Goal: Check status: Check status

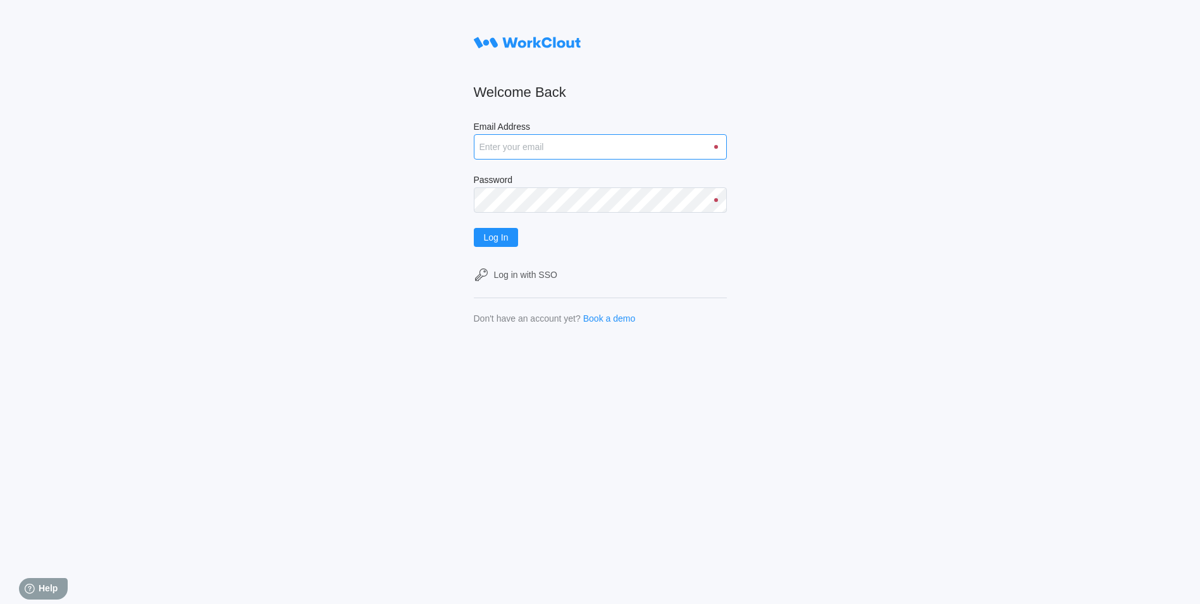
click at [515, 150] on input "Email Address" at bounding box center [600, 146] width 253 height 25
click at [634, 146] on input "[EMAIL_ADDRESS][DOMAIN_NAME]" at bounding box center [600, 146] width 253 height 25
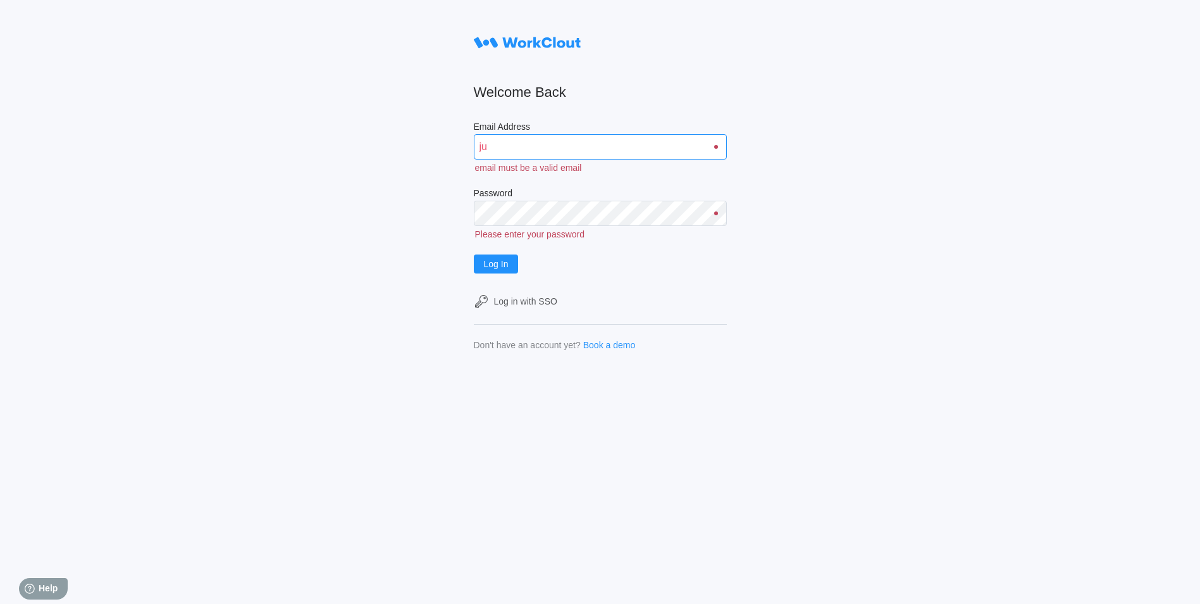
type input "j"
click at [515, 144] on input "Email Address" at bounding box center [600, 146] width 253 height 25
type input "[EMAIL_ADDRESS][DOMAIN_NAME]"
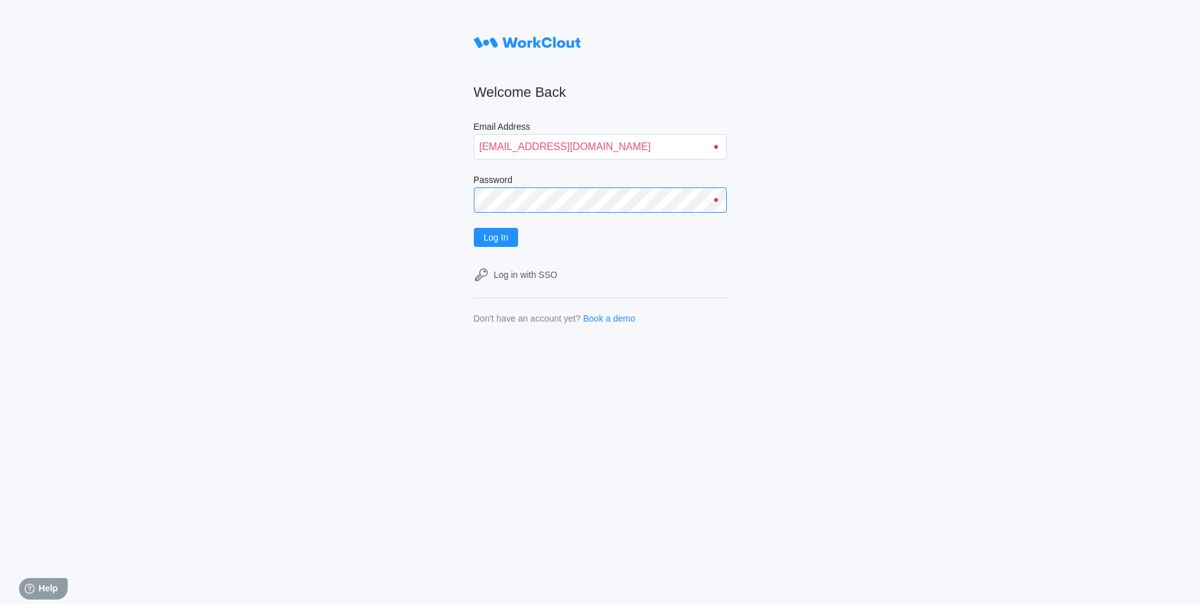
click at [474, 228] on button "Log In" at bounding box center [496, 237] width 45 height 19
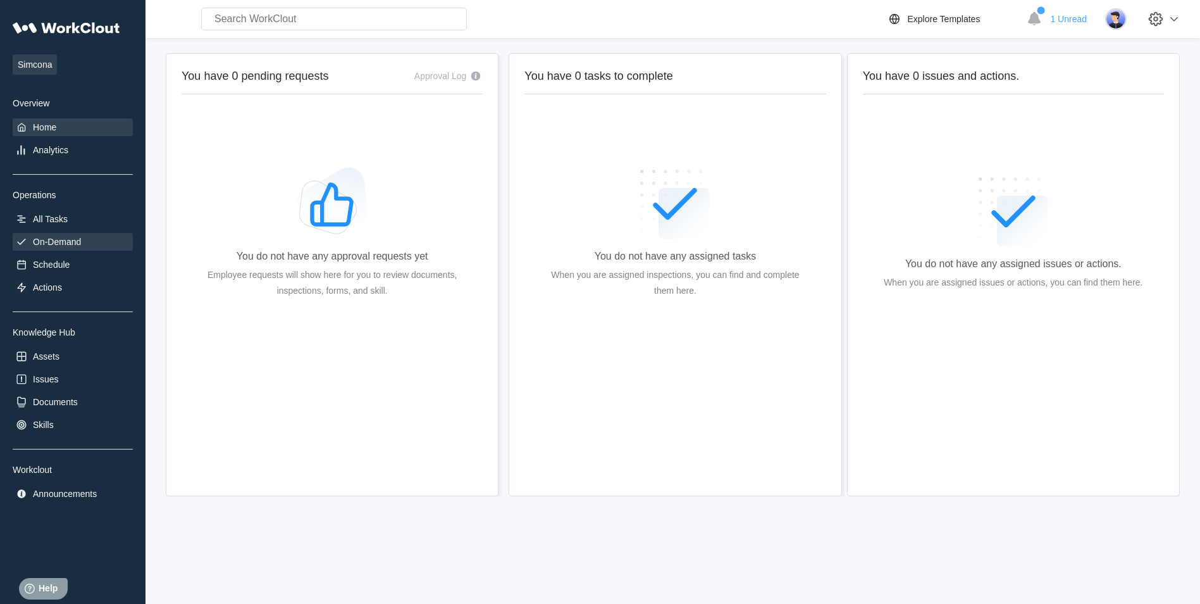
click at [80, 245] on div "On-Demand" at bounding box center [57, 242] width 48 height 10
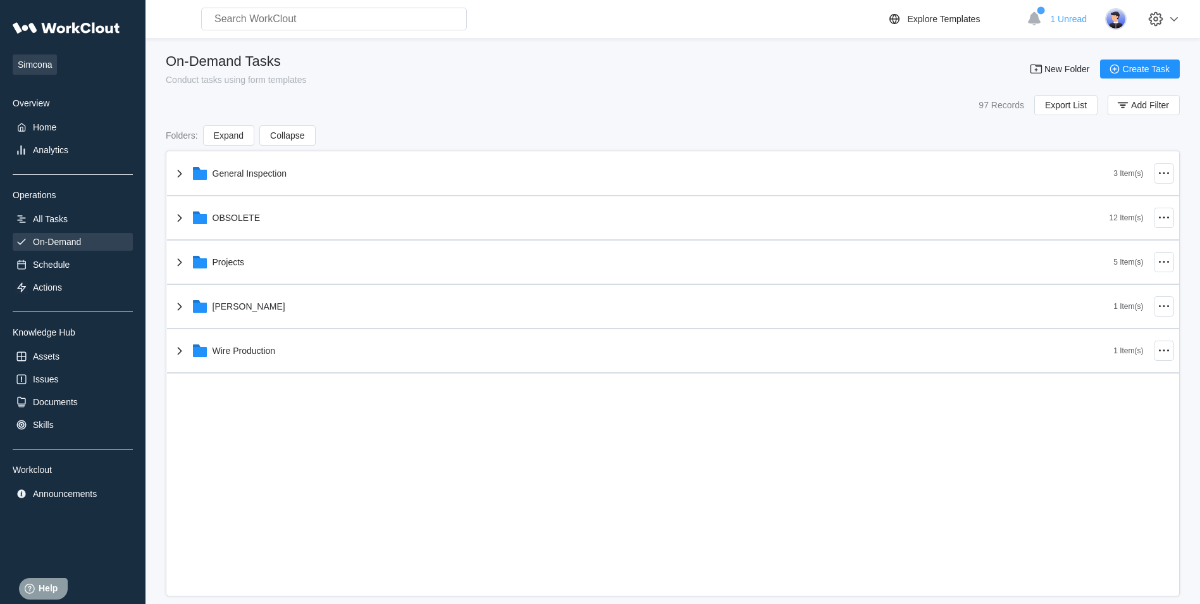
click at [275, 16] on input "text" at bounding box center [334, 19] width 266 height 23
type input "D00434"
click at [609, 118] on div "On-Demand Tasks Conduct tasks using form templates New Folder Create Task 97 Re…" at bounding box center [673, 324] width 1014 height 543
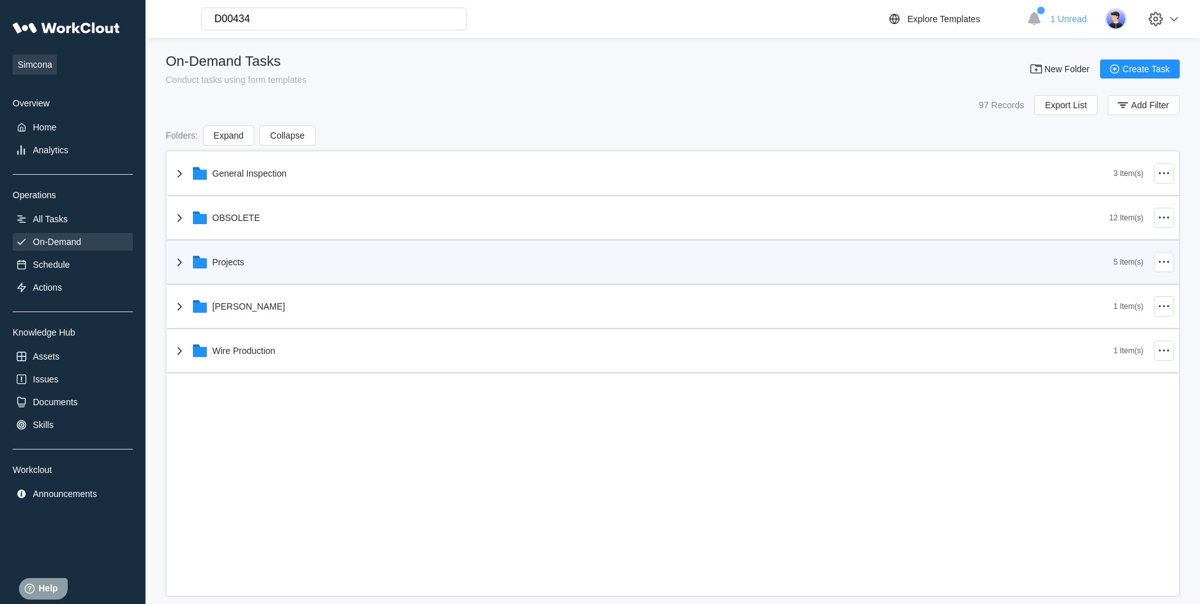
click at [285, 251] on div "Projects" at bounding box center [643, 261] width 942 height 33
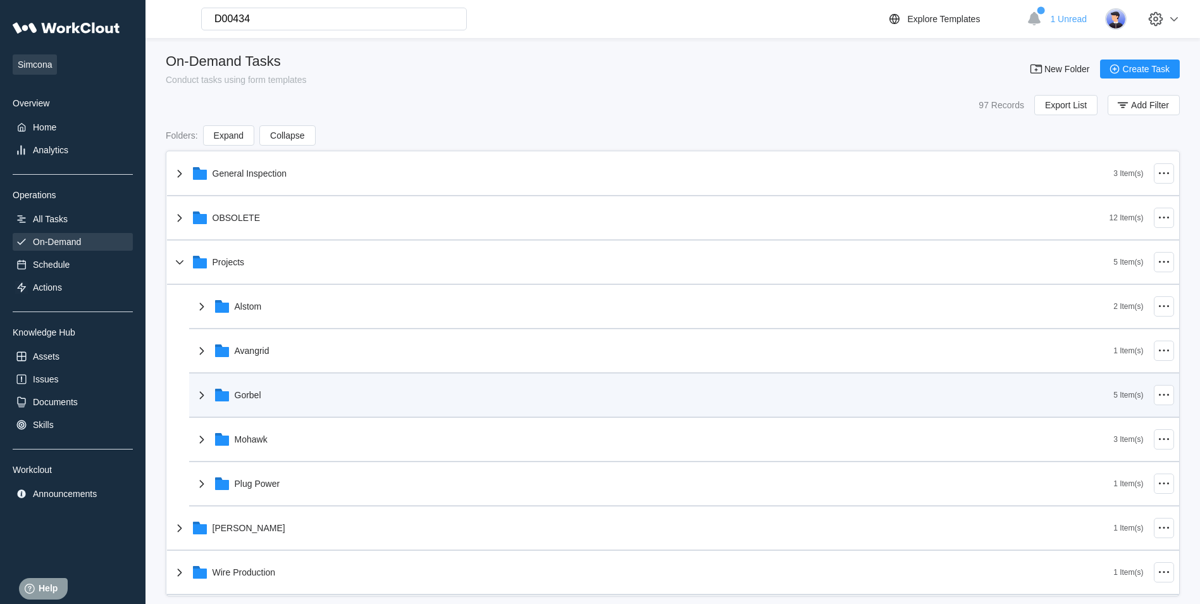
click at [302, 397] on div "Gorbel" at bounding box center [654, 394] width 920 height 33
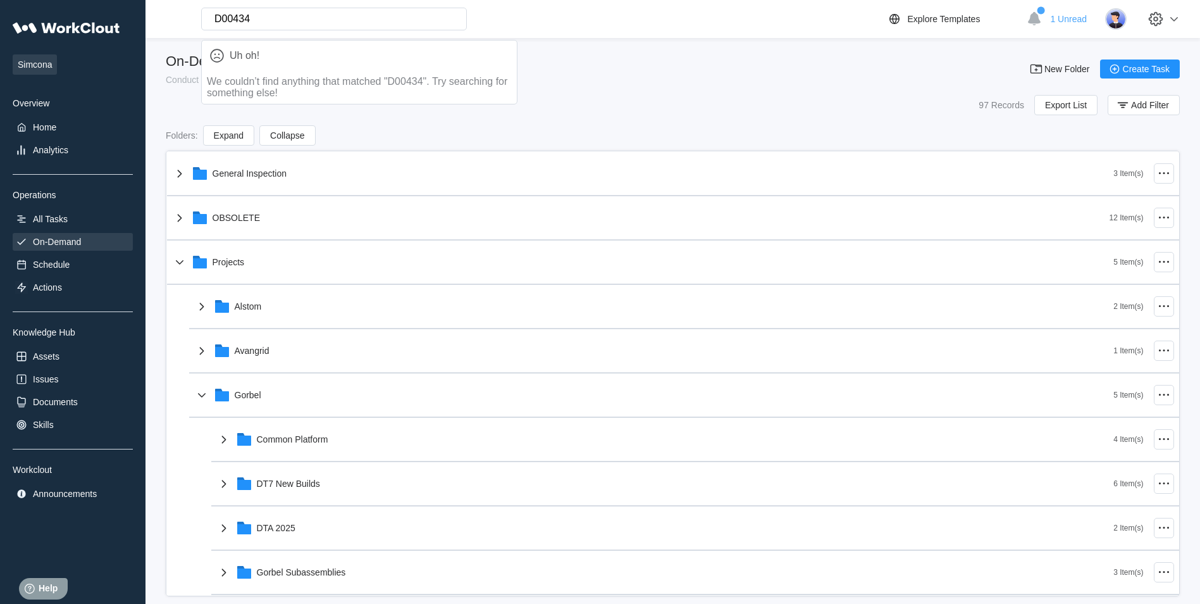
drag, startPoint x: 254, startPoint y: 21, endPoint x: 191, endPoint y: 30, distance: 63.9
click at [191, 30] on div "D00434 Uh oh! We couldn’t find anything that matched "D00434". Try searching fo…" at bounding box center [309, 19] width 316 height 23
type input "d"
type input "dta drive"
click at [59, 400] on div "Documents" at bounding box center [55, 402] width 45 height 10
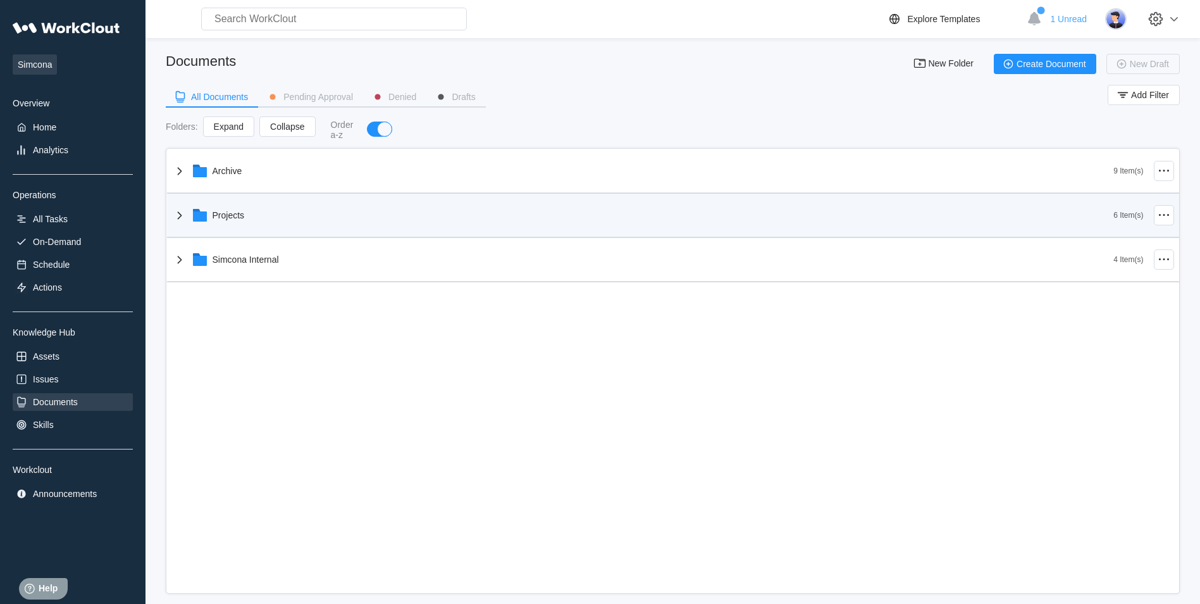
click at [217, 217] on div "Projects" at bounding box center [229, 215] width 32 height 10
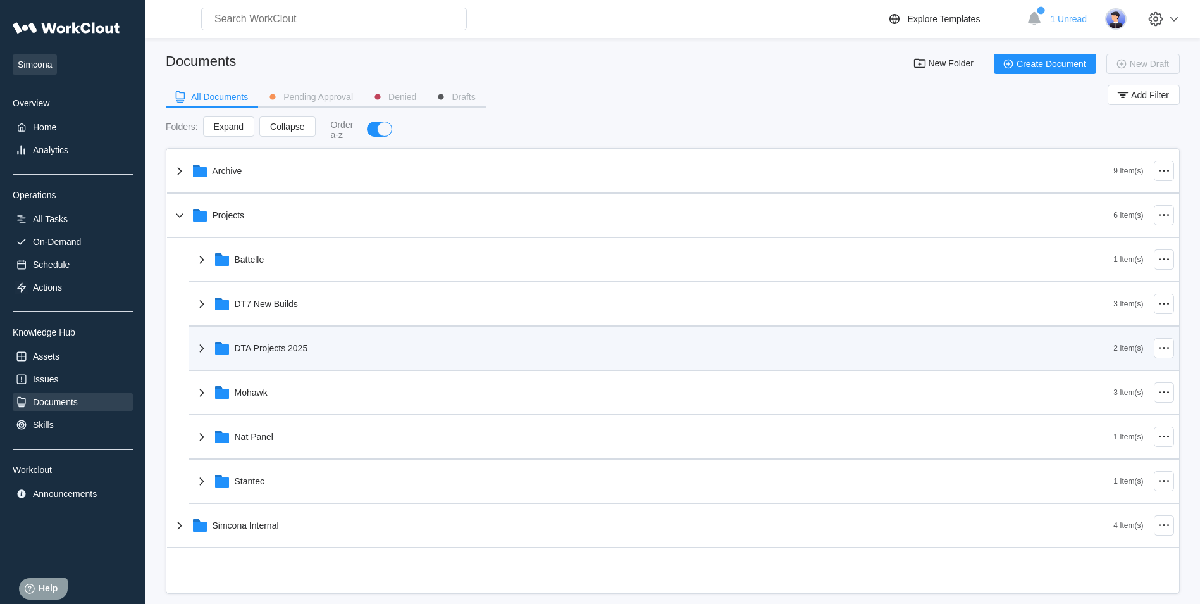
click at [269, 350] on div "DTA Projects 2025" at bounding box center [271, 348] width 73 height 10
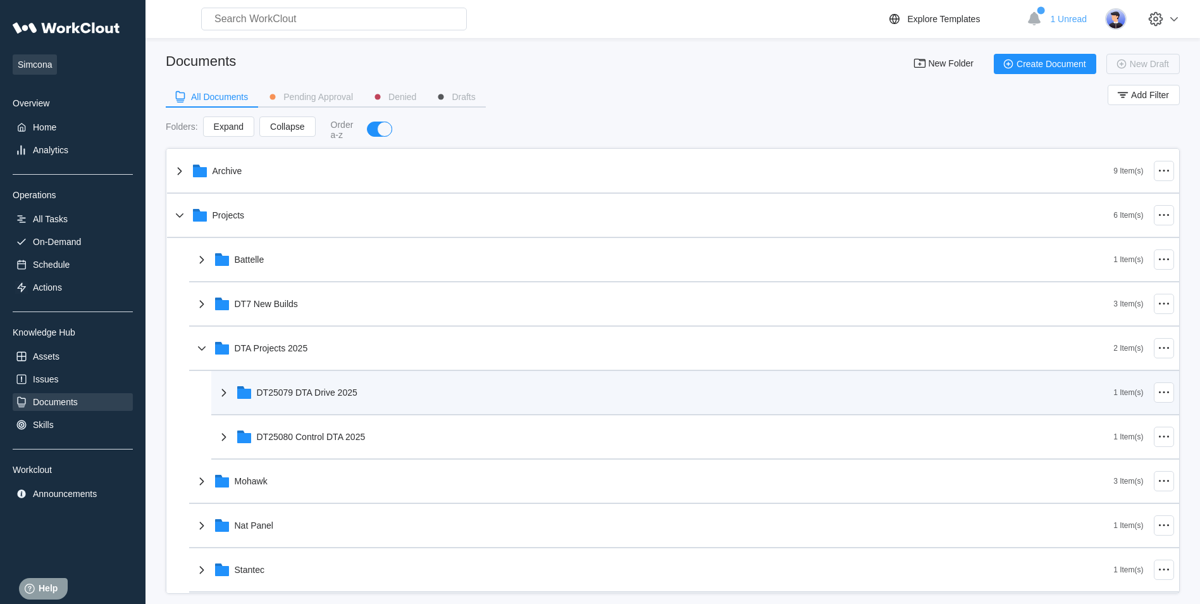
click at [332, 394] on div "DT25079 DTA Drive 2025" at bounding box center [307, 392] width 101 height 10
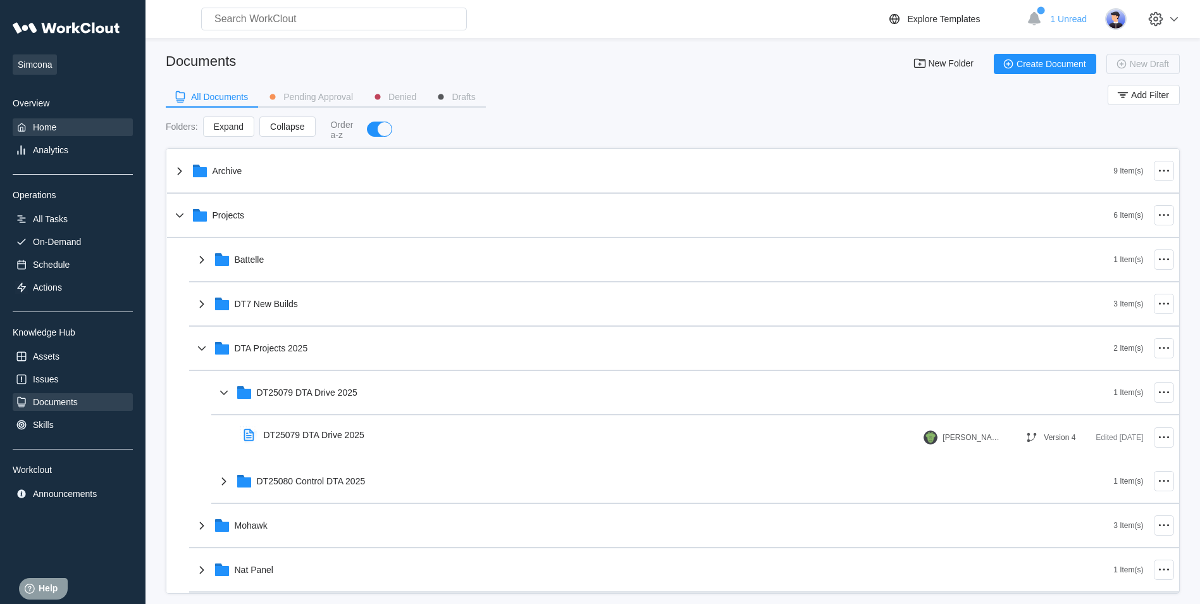
click at [44, 127] on div "Home" at bounding box center [44, 127] width 23 height 10
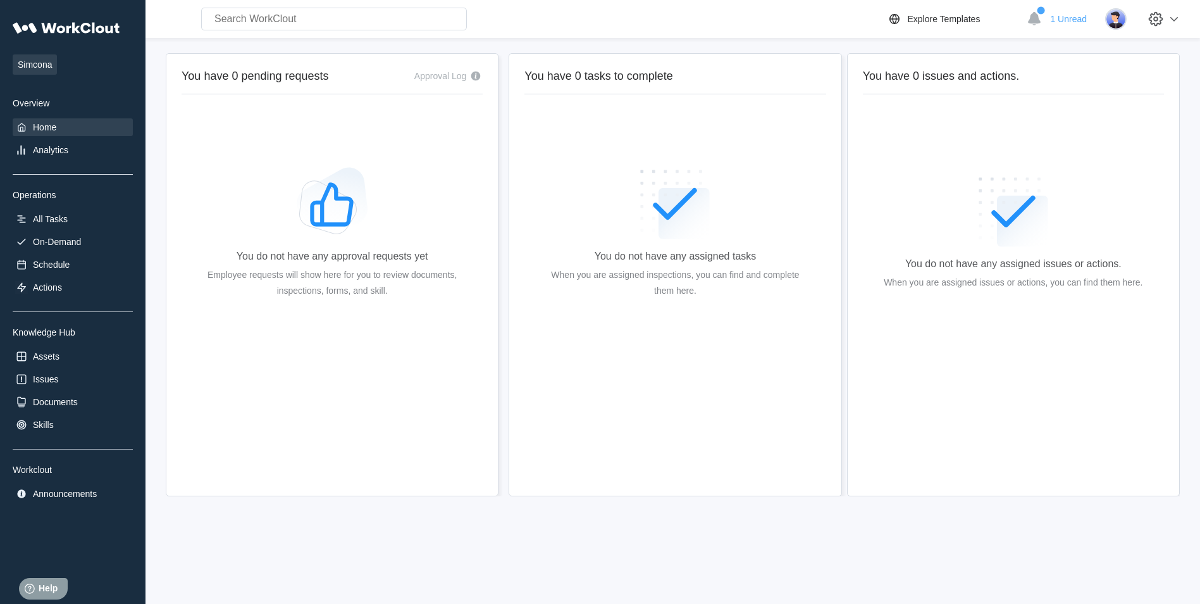
click at [297, 22] on input "text" at bounding box center [334, 19] width 266 height 23
type input "d"
type input "drive"
click at [64, 220] on div "All Tasks" at bounding box center [50, 219] width 35 height 10
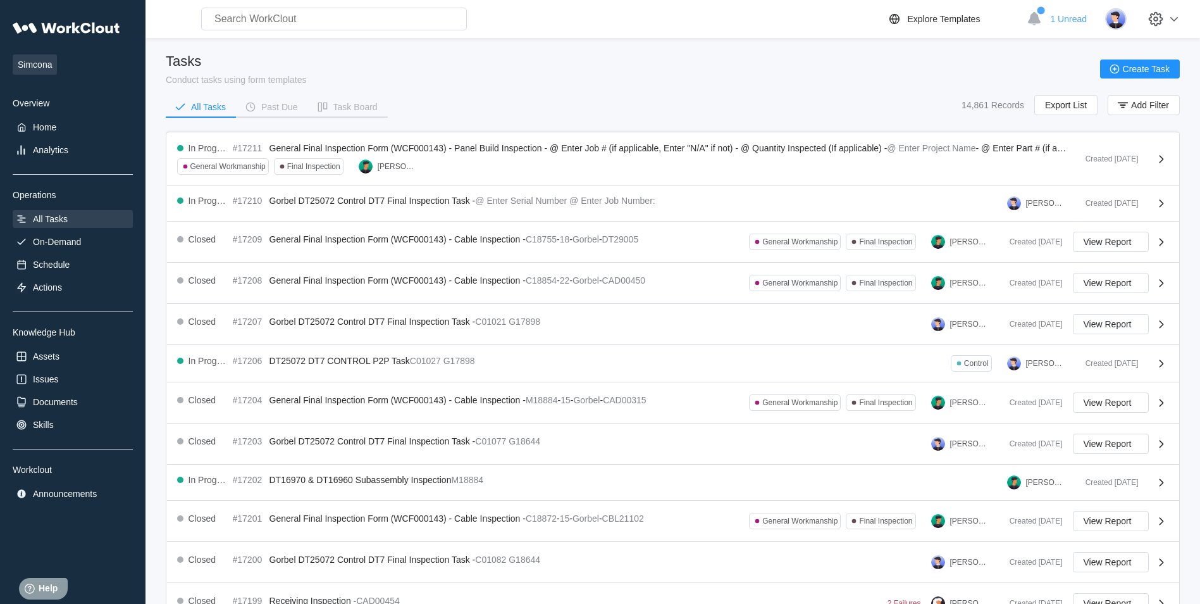
click at [304, 21] on input "text" at bounding box center [334, 19] width 266 height 23
click at [645, 109] on div "All Tasks Past Due Task Board 14,861 Records Export List Add Filter" at bounding box center [673, 111] width 1014 height 32
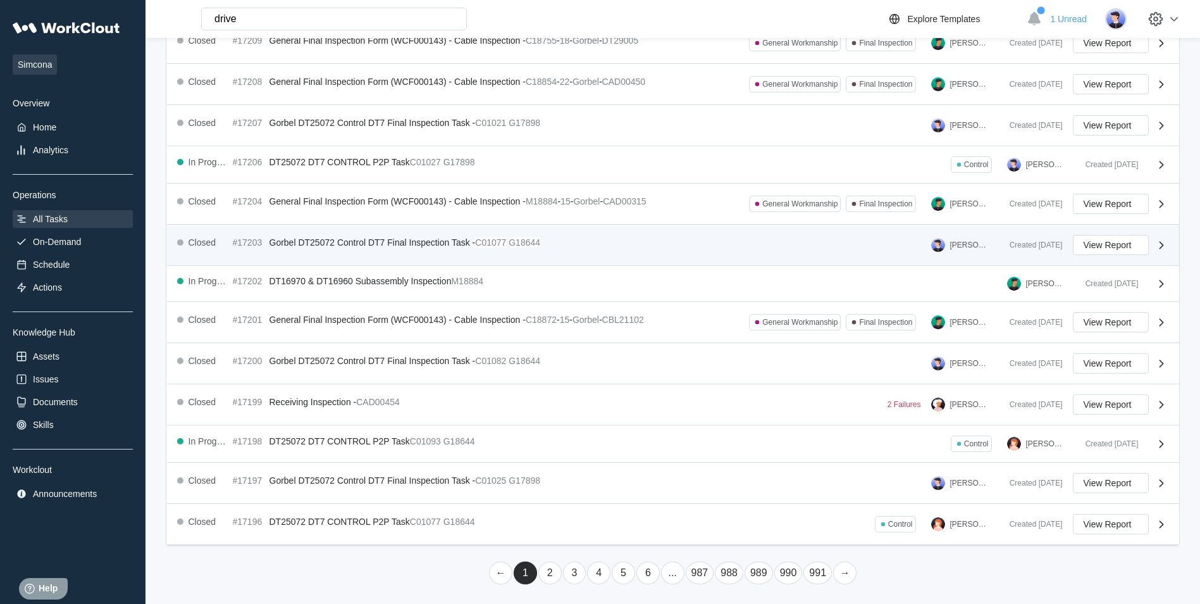
scroll to position [200, 0]
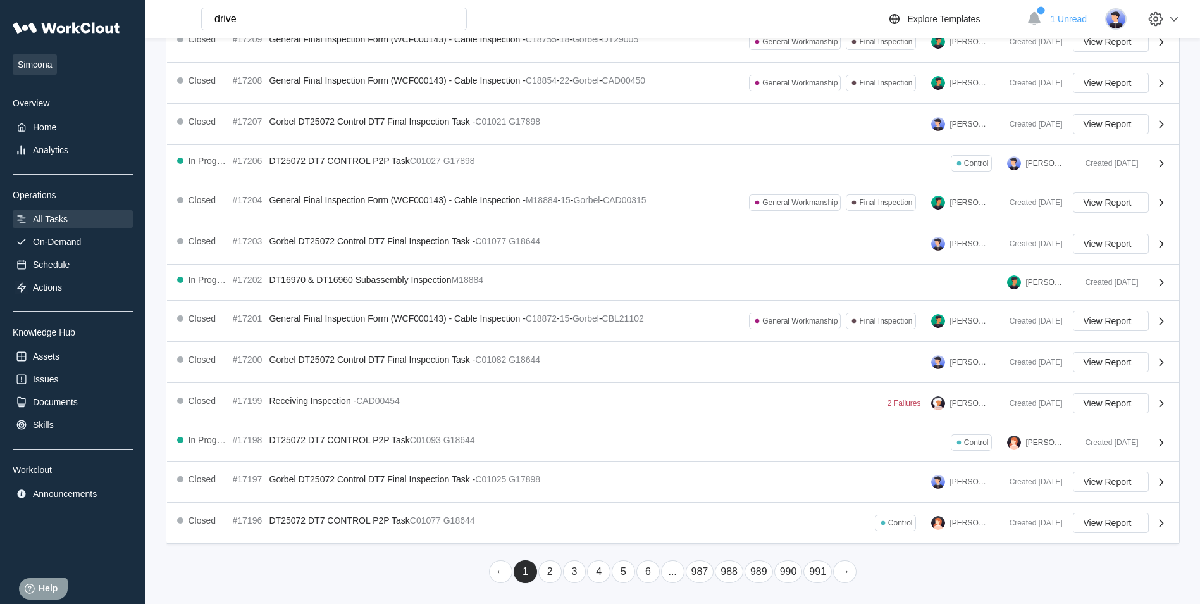
click at [794, 576] on link "990" at bounding box center [788, 571] width 28 height 23
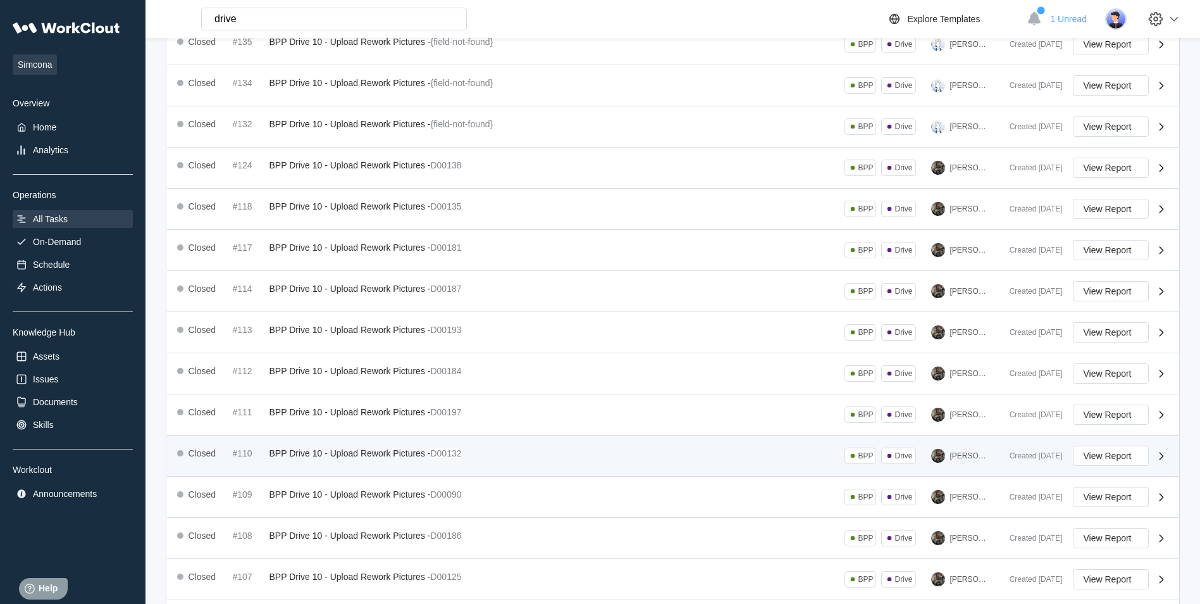
scroll to position [206, 0]
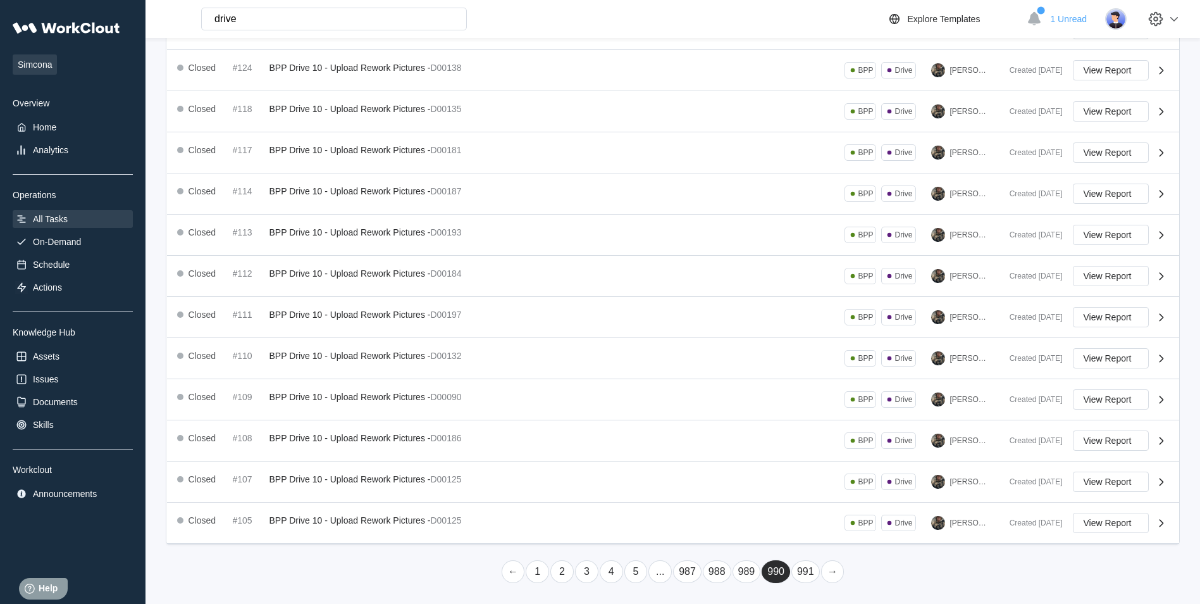
click at [740, 571] on link "989" at bounding box center [747, 571] width 28 height 23
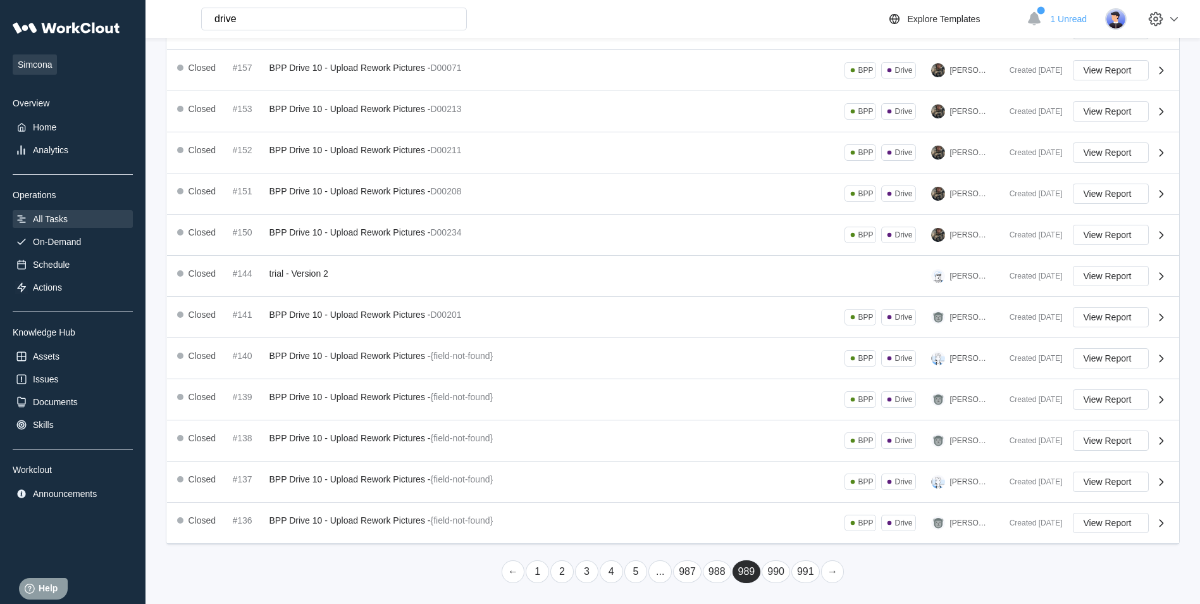
click at [709, 567] on link "988" at bounding box center [717, 571] width 28 height 23
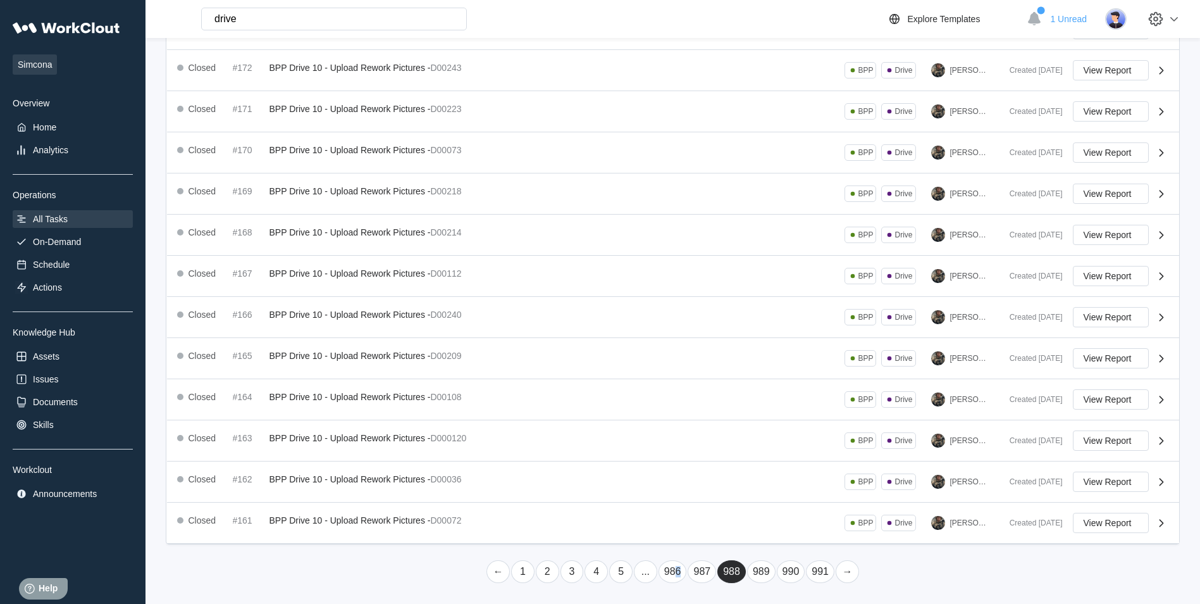
click at [678, 572] on link "986" at bounding box center [673, 571] width 28 height 23
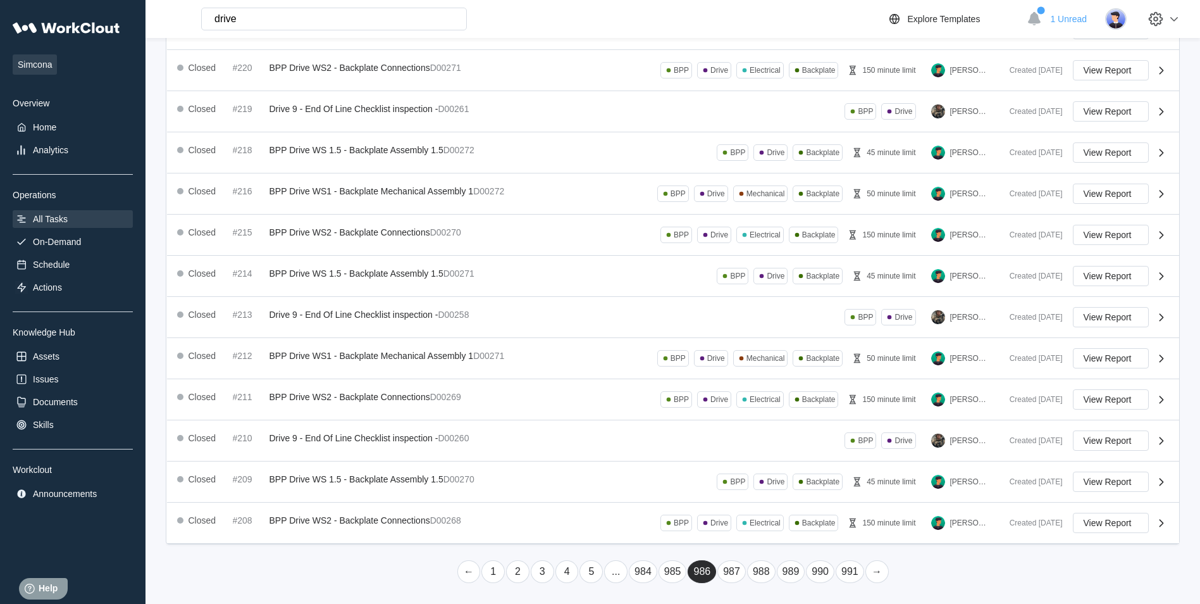
click at [637, 569] on link "984" at bounding box center [643, 571] width 28 height 23
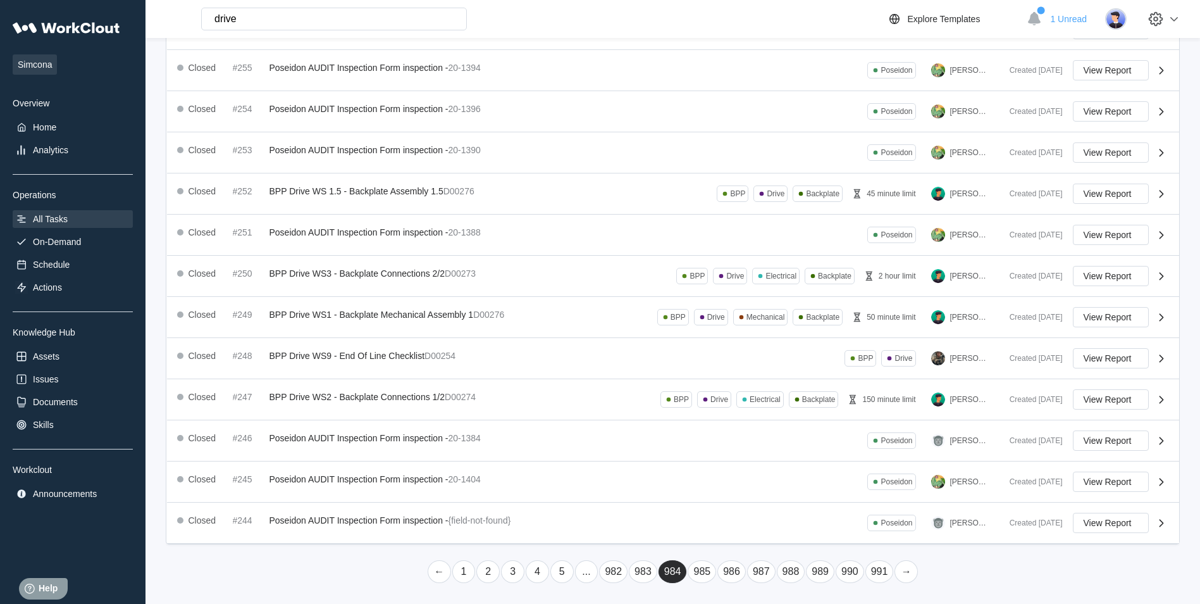
click at [655, 571] on link "983" at bounding box center [643, 571] width 28 height 23
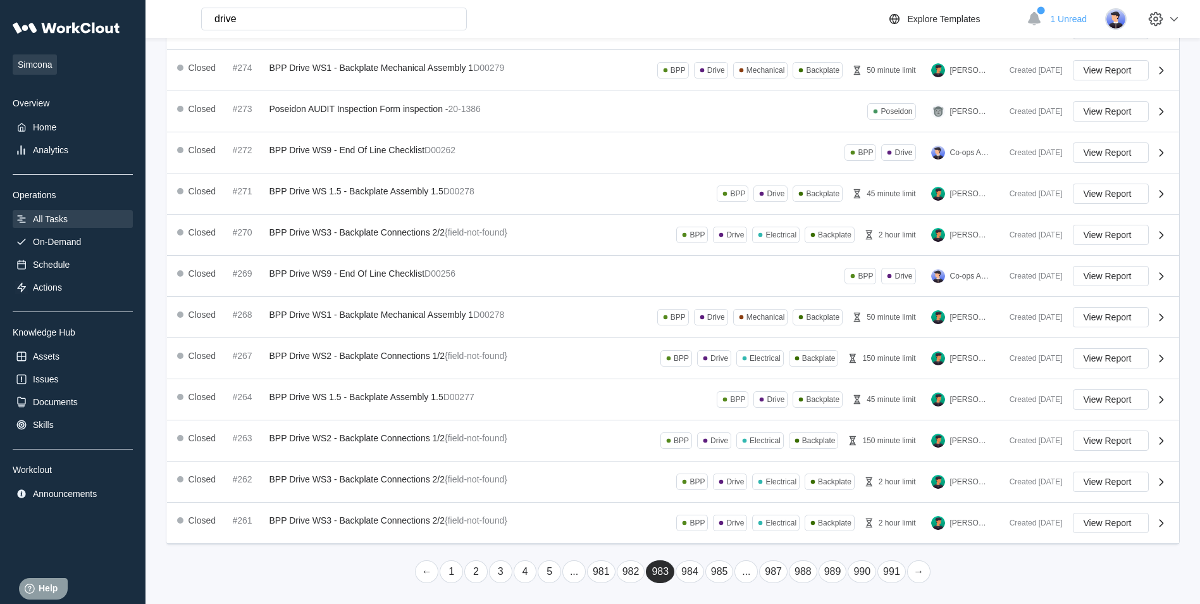
click at [605, 577] on link "981" at bounding box center [601, 571] width 28 height 23
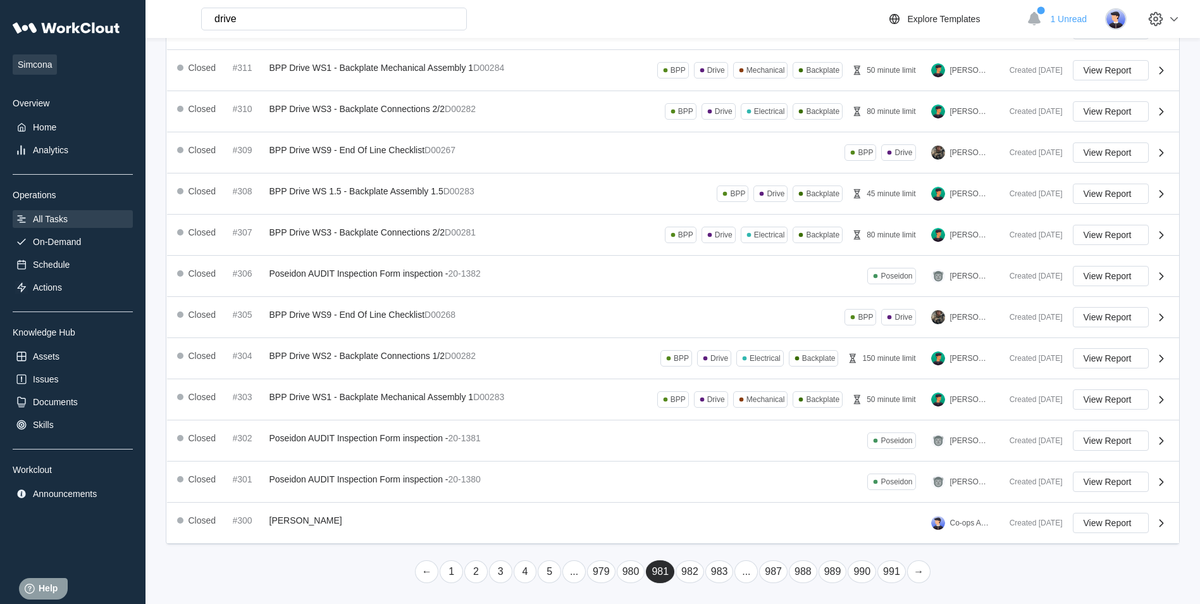
click at [605, 573] on link "979" at bounding box center [601, 571] width 28 height 23
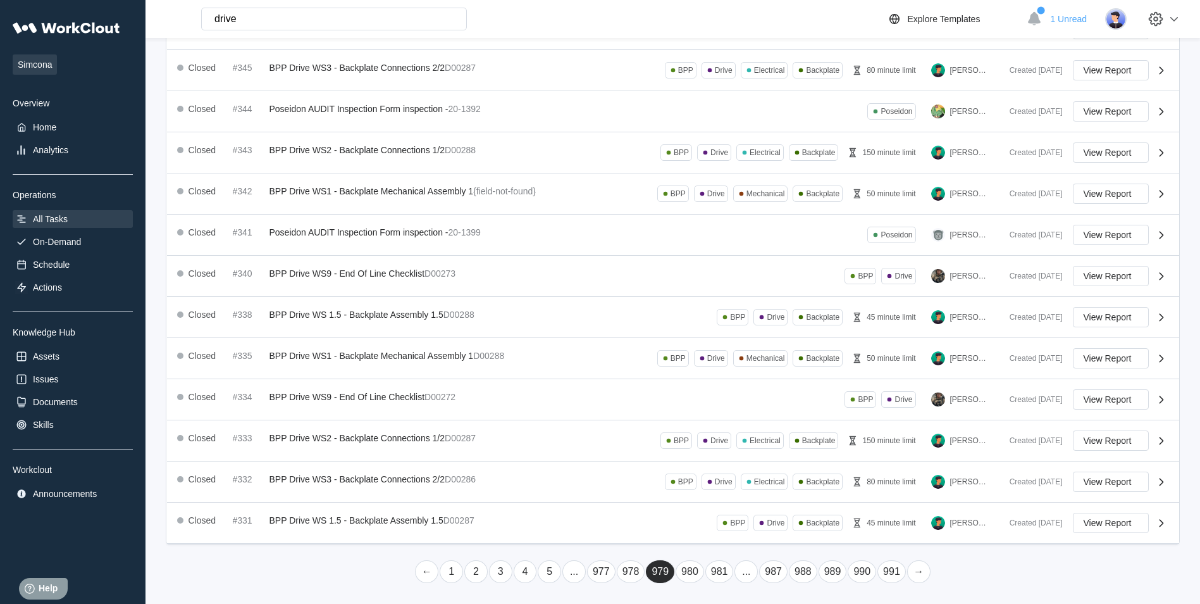
click at [606, 576] on link "977" at bounding box center [601, 571] width 28 height 23
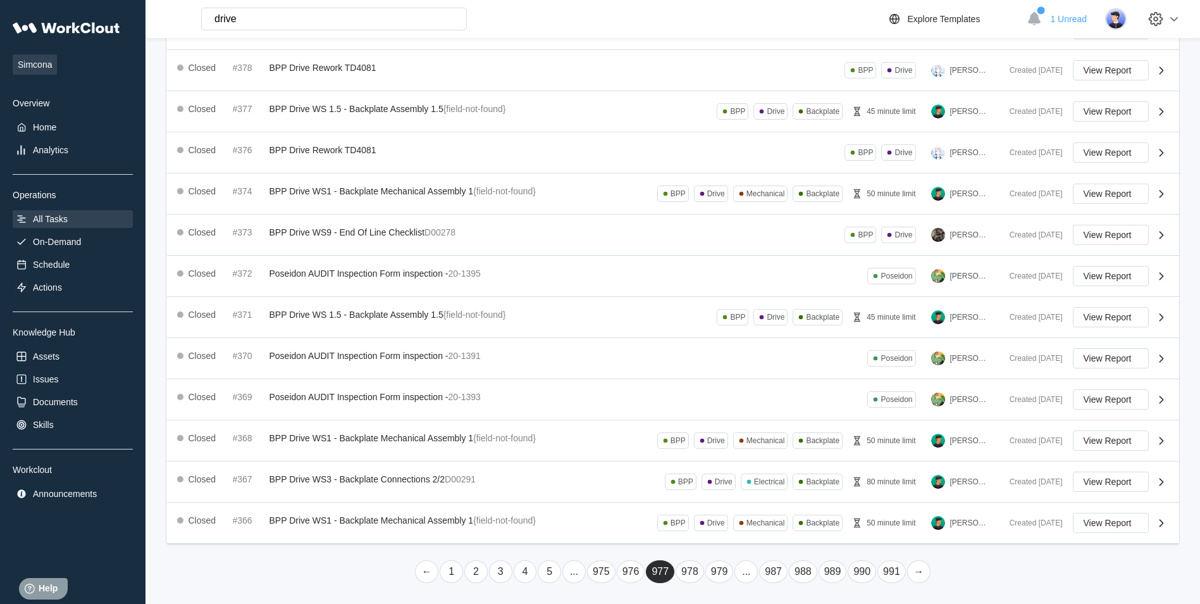
click at [599, 573] on link "975" at bounding box center [601, 571] width 28 height 23
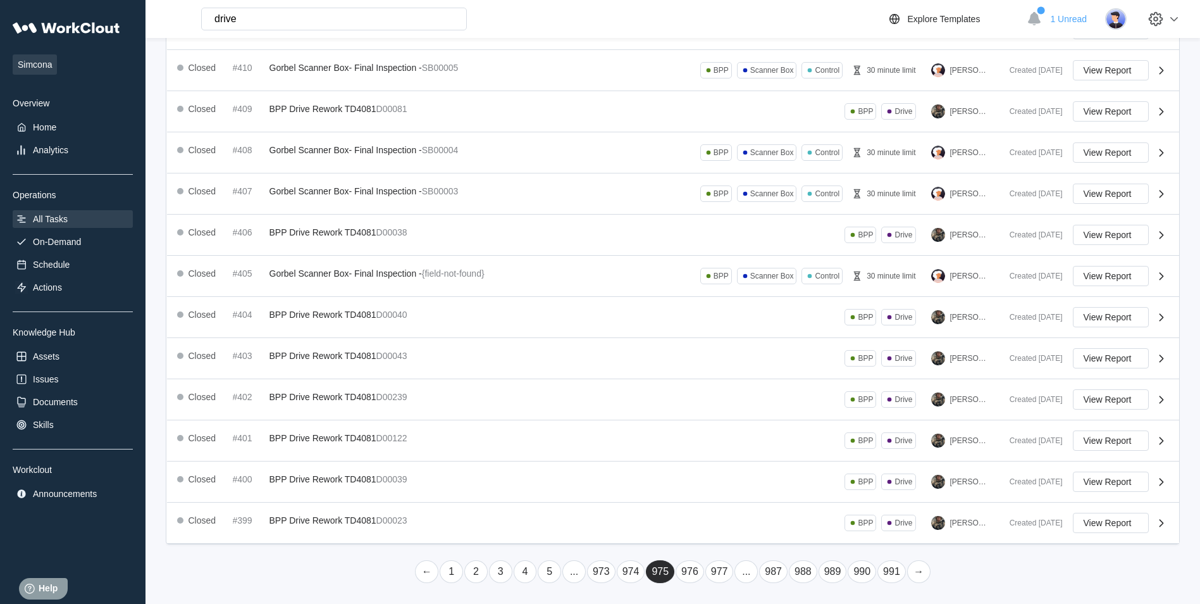
click at [607, 574] on link "973" at bounding box center [601, 571] width 28 height 23
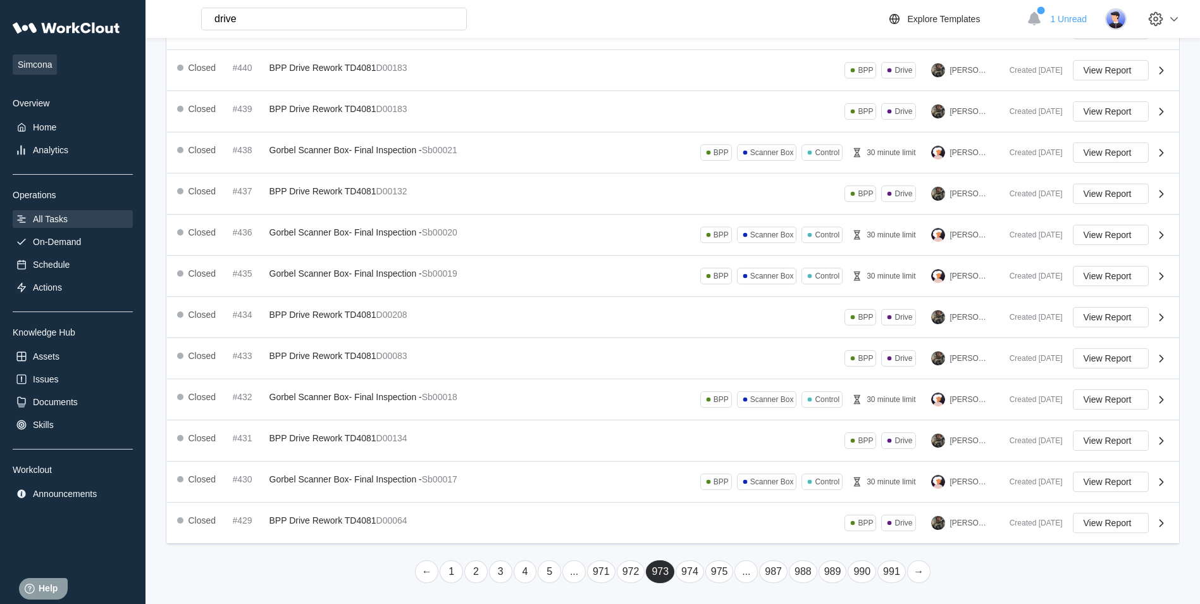
click at [605, 567] on link "971" at bounding box center [601, 571] width 28 height 23
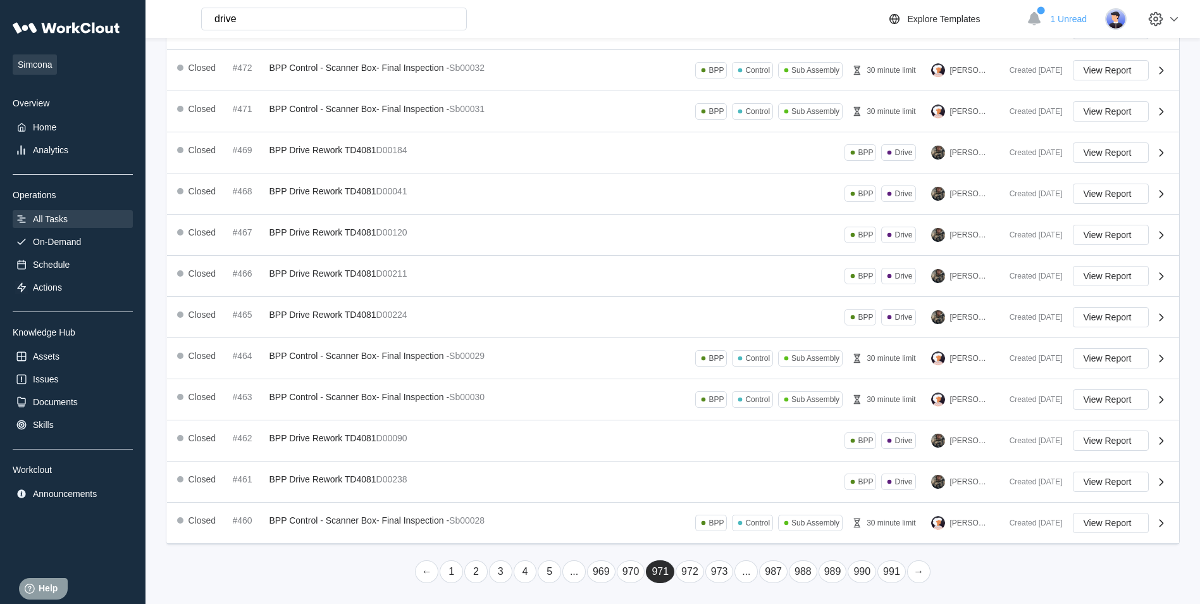
click at [598, 570] on link "969" at bounding box center [601, 571] width 28 height 23
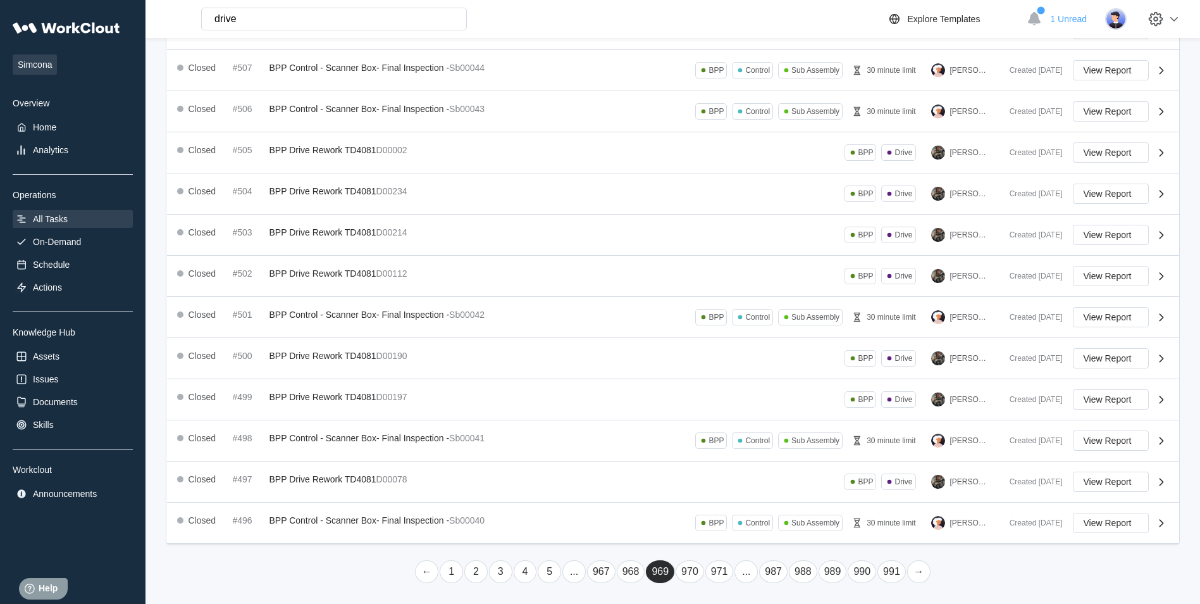
click at [600, 578] on link "967" at bounding box center [601, 571] width 28 height 23
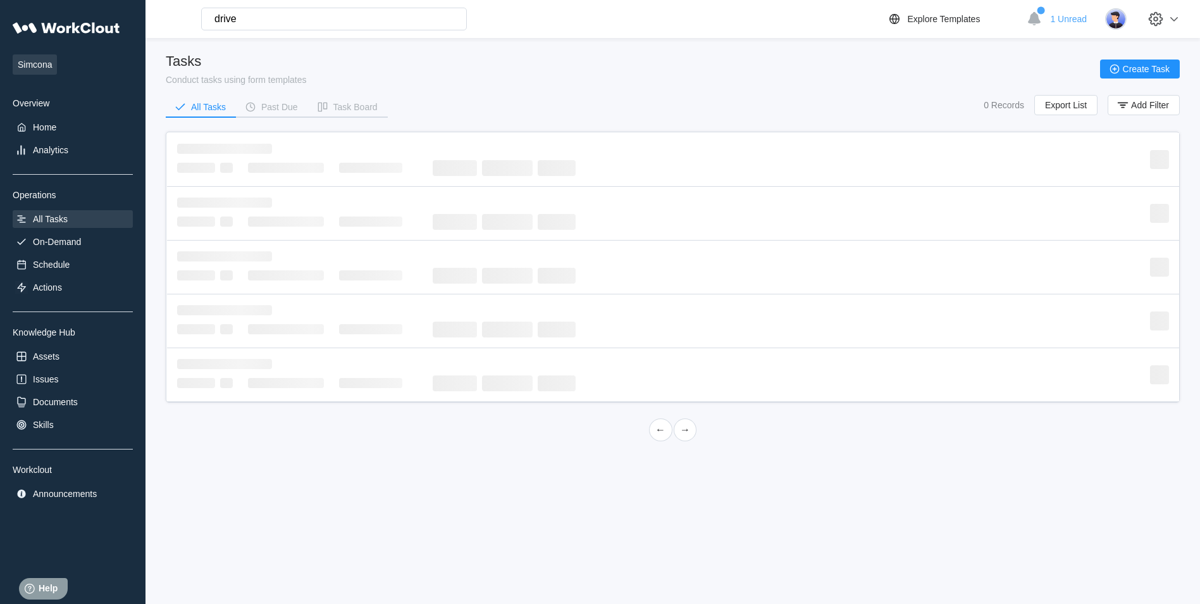
scroll to position [0, 0]
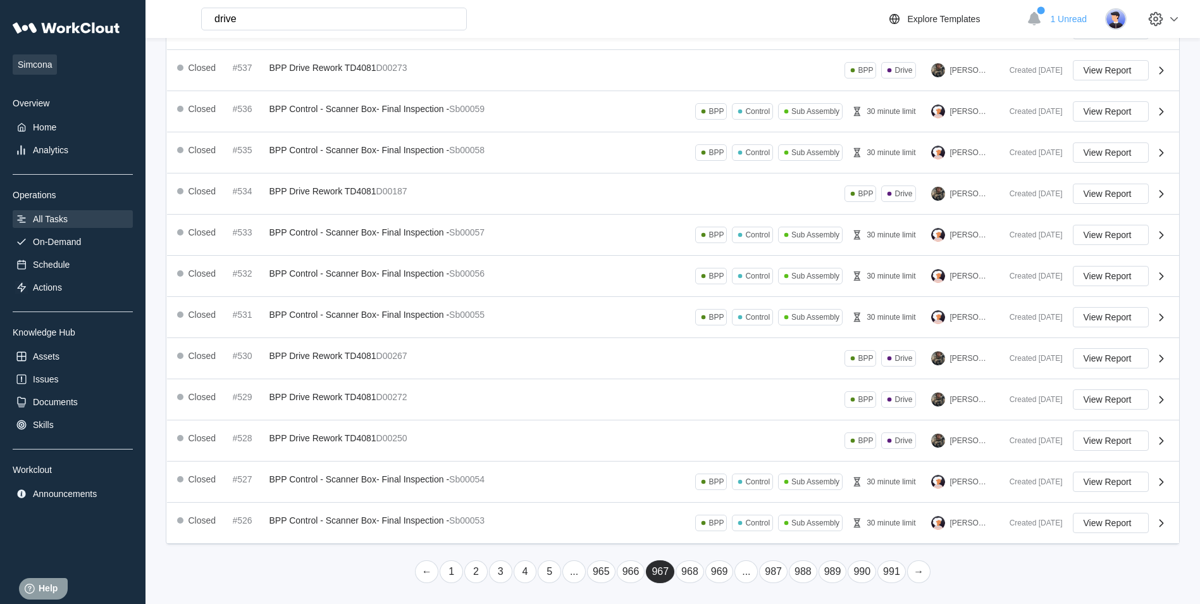
click at [595, 573] on link "965" at bounding box center [601, 571] width 28 height 23
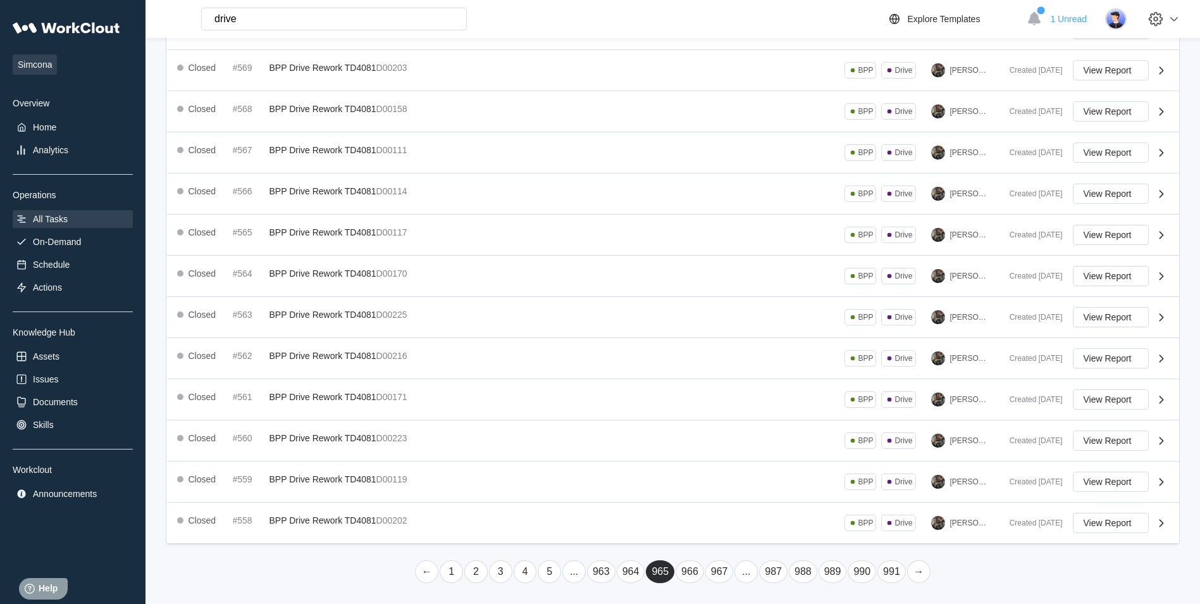
click at [597, 571] on link "963" at bounding box center [601, 571] width 28 height 23
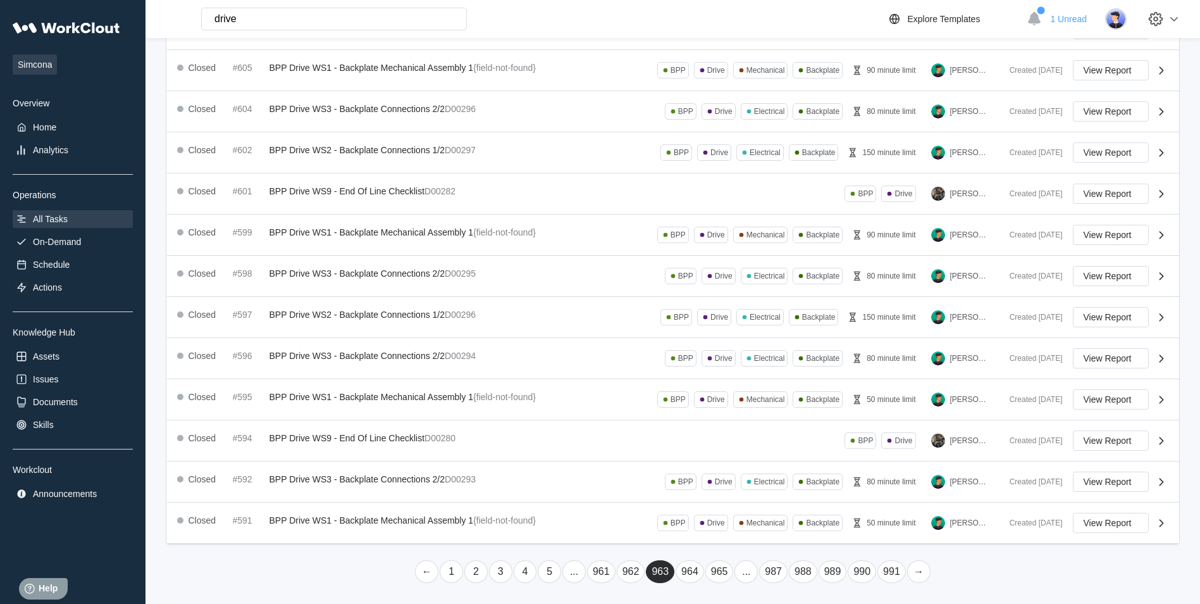
click at [600, 569] on link "961" at bounding box center [601, 571] width 28 height 23
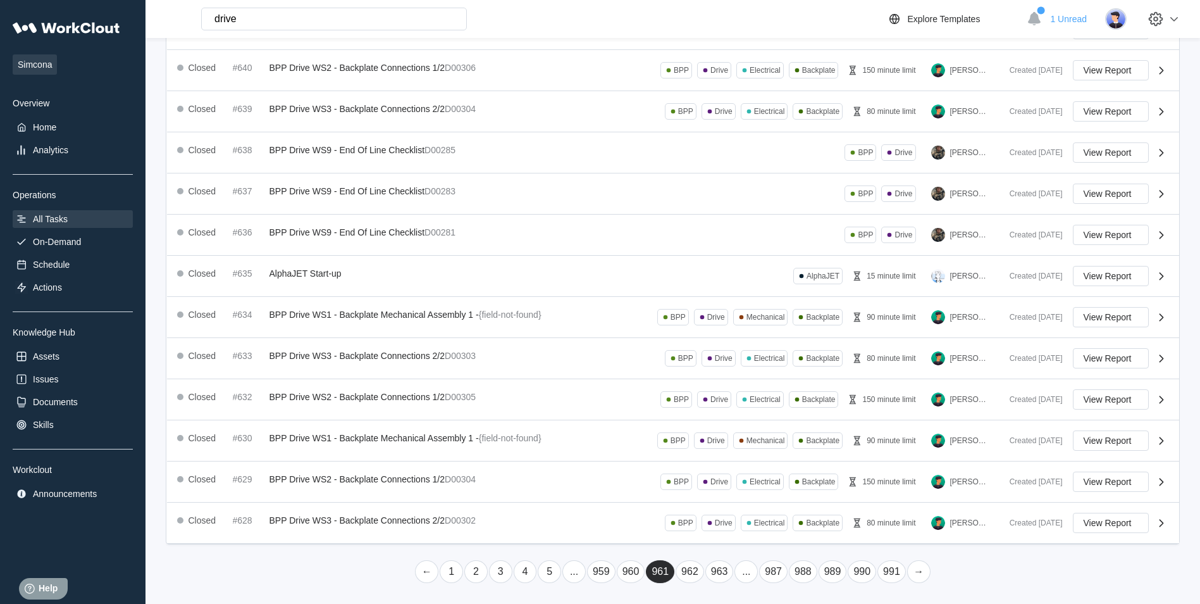
click at [609, 573] on link "959" at bounding box center [601, 571] width 28 height 23
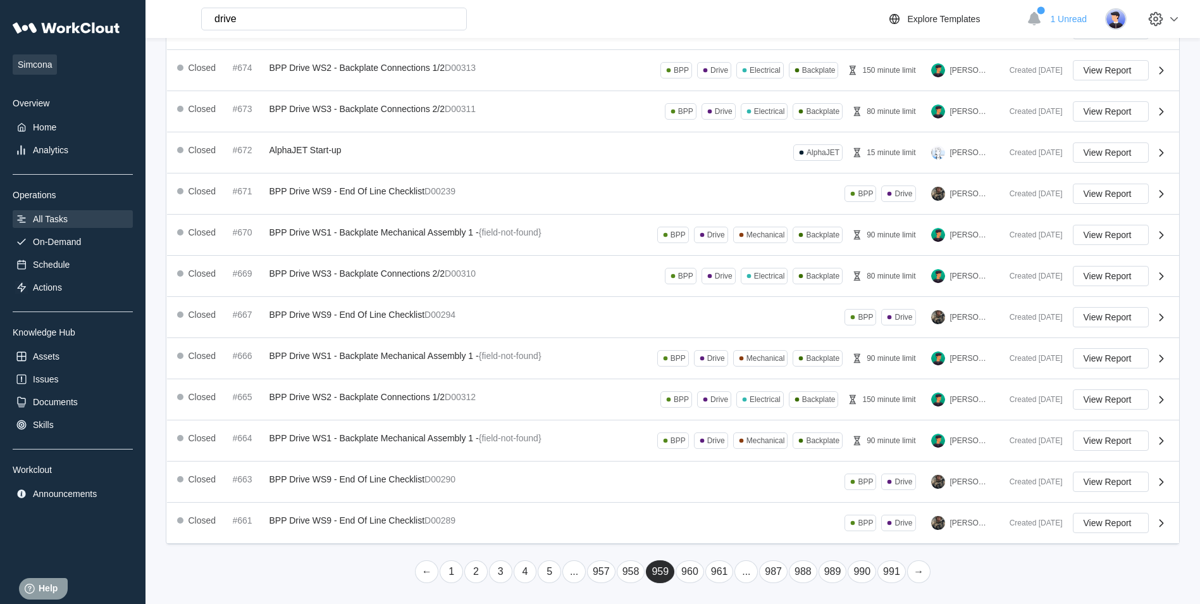
click at [576, 573] on link "..." at bounding box center [573, 571] width 23 height 23
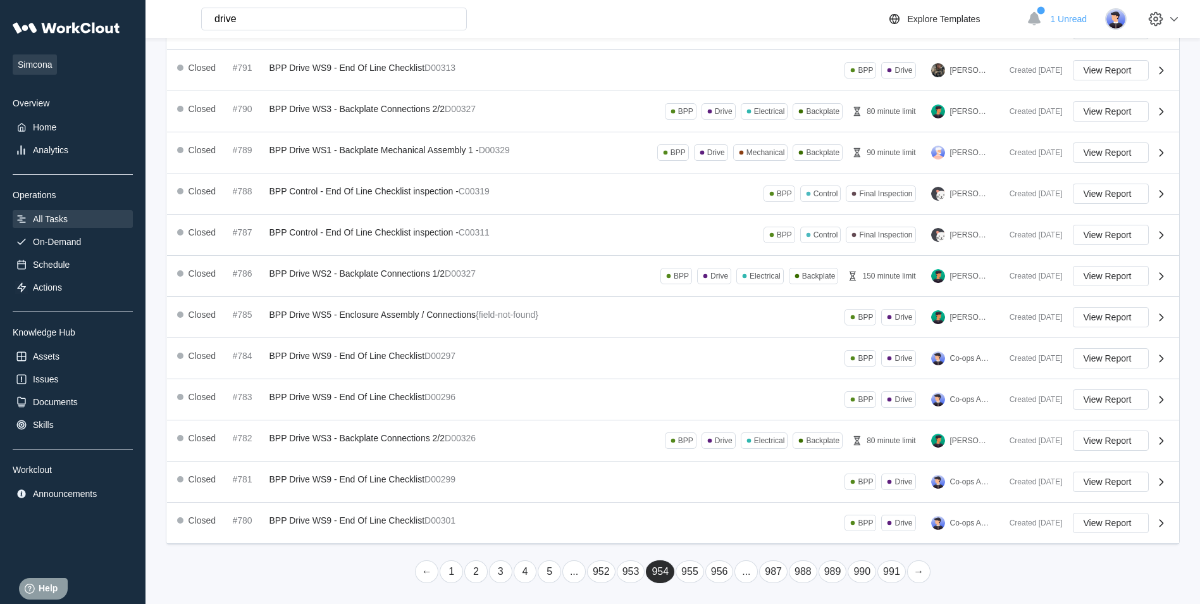
click at [598, 571] on link "952" at bounding box center [601, 571] width 28 height 23
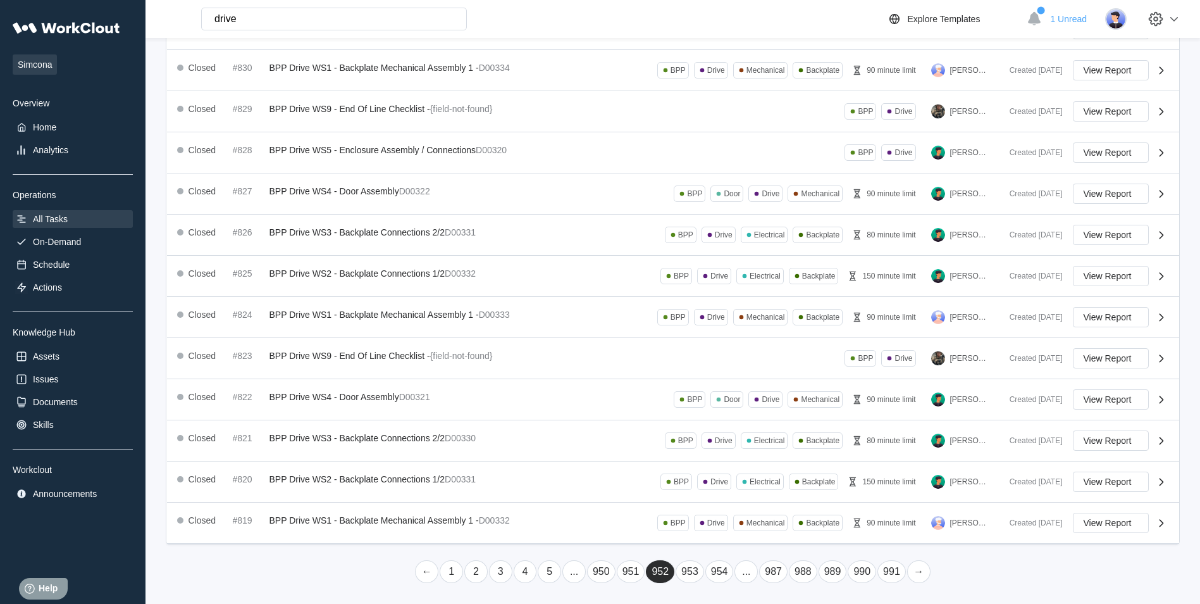
click at [602, 575] on link "950" at bounding box center [601, 571] width 28 height 23
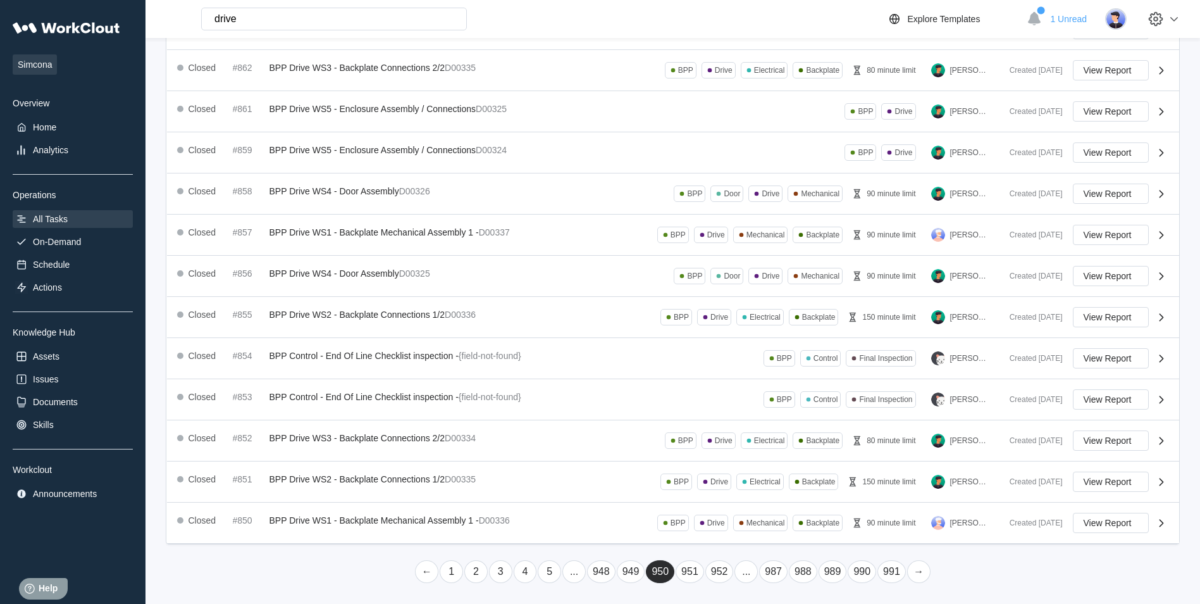
click at [605, 578] on link "948" at bounding box center [601, 571] width 28 height 23
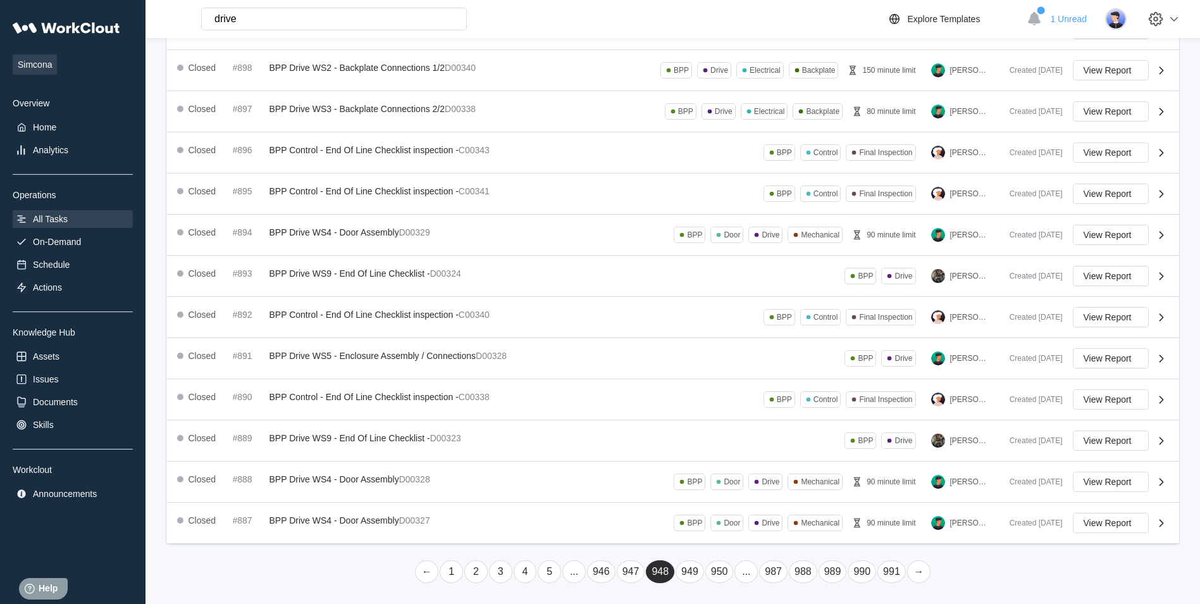
click at [599, 575] on link "946" at bounding box center [601, 571] width 28 height 23
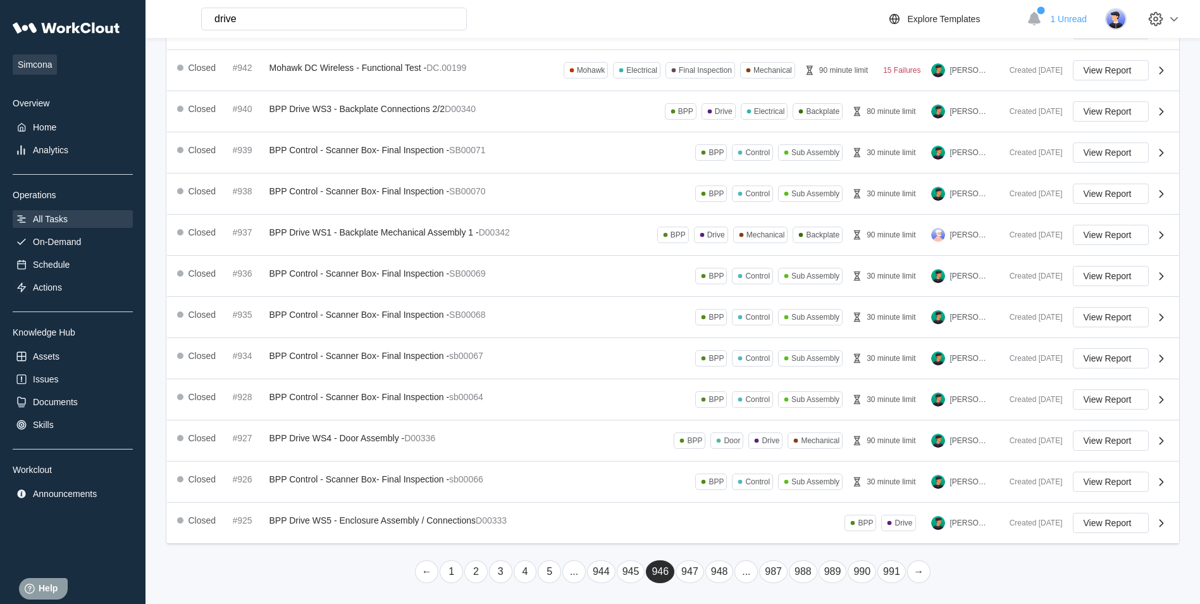
click at [595, 566] on link "944" at bounding box center [601, 571] width 28 height 23
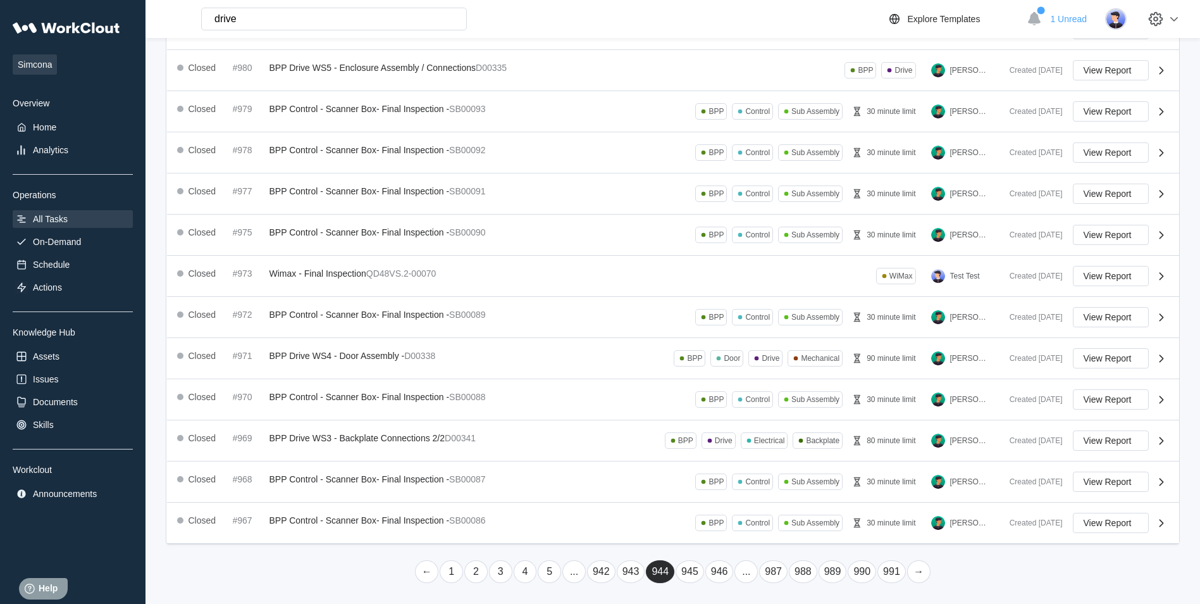
click at [599, 570] on link "942" at bounding box center [601, 571] width 28 height 23
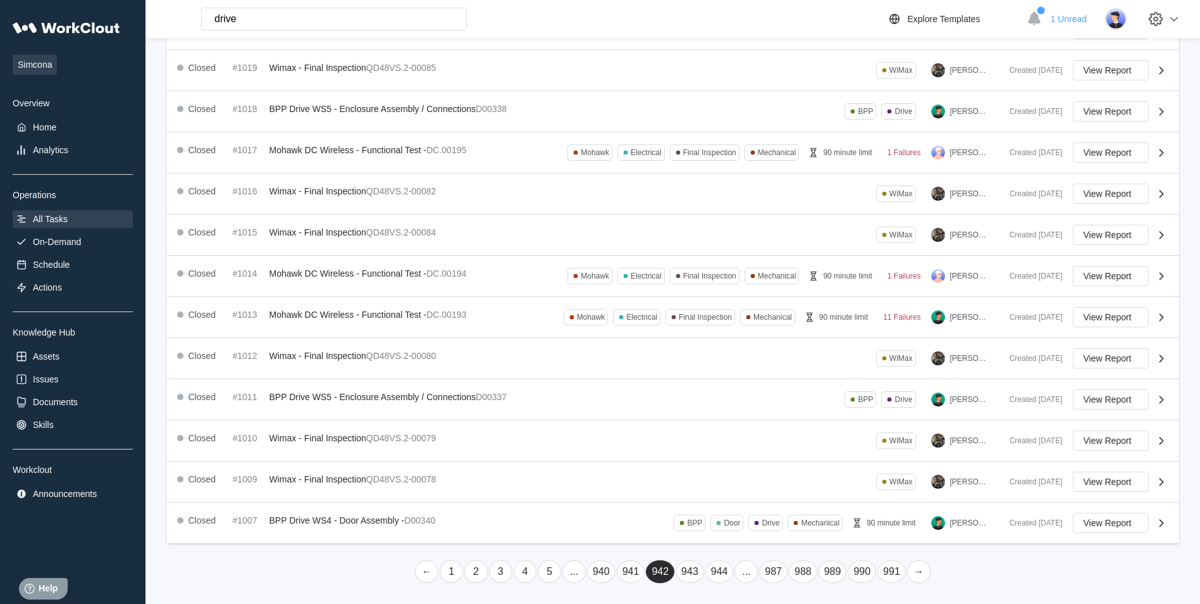
click at [604, 575] on link "940" at bounding box center [601, 571] width 28 height 23
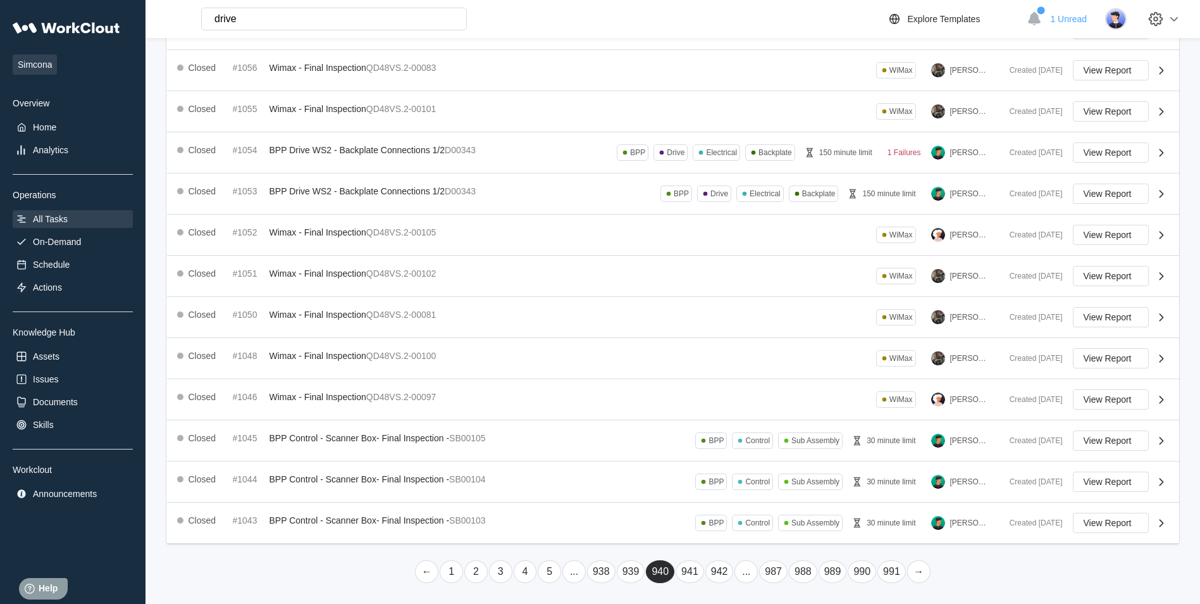
click at [600, 574] on link "938" at bounding box center [601, 571] width 28 height 23
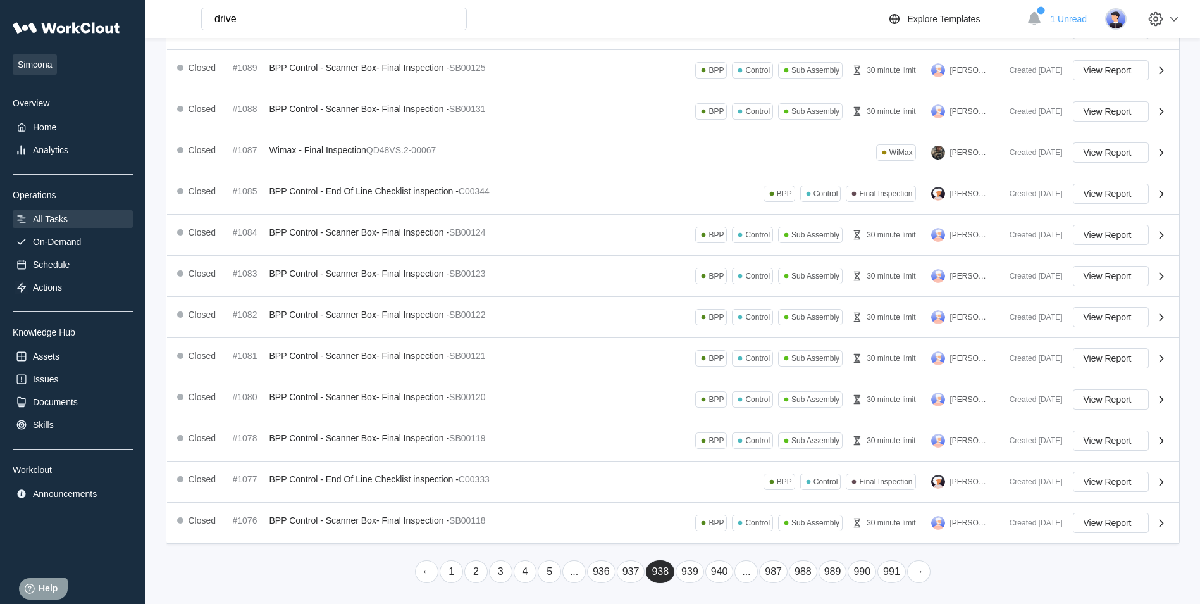
click at [602, 570] on link "936" at bounding box center [601, 571] width 28 height 23
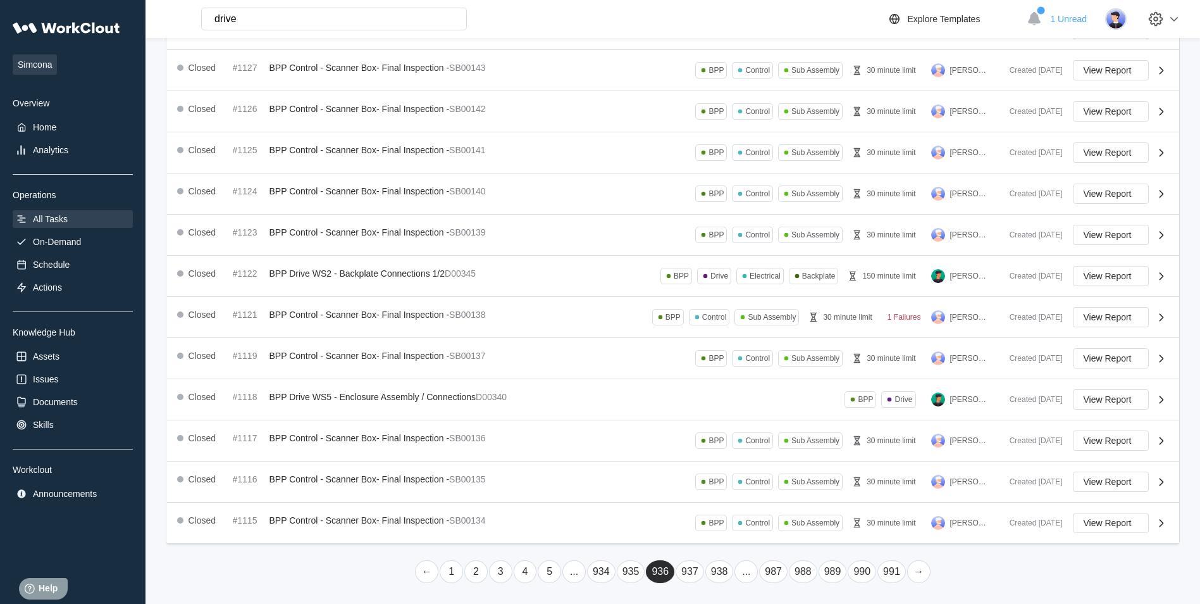
click at [597, 574] on link "934" at bounding box center [601, 571] width 28 height 23
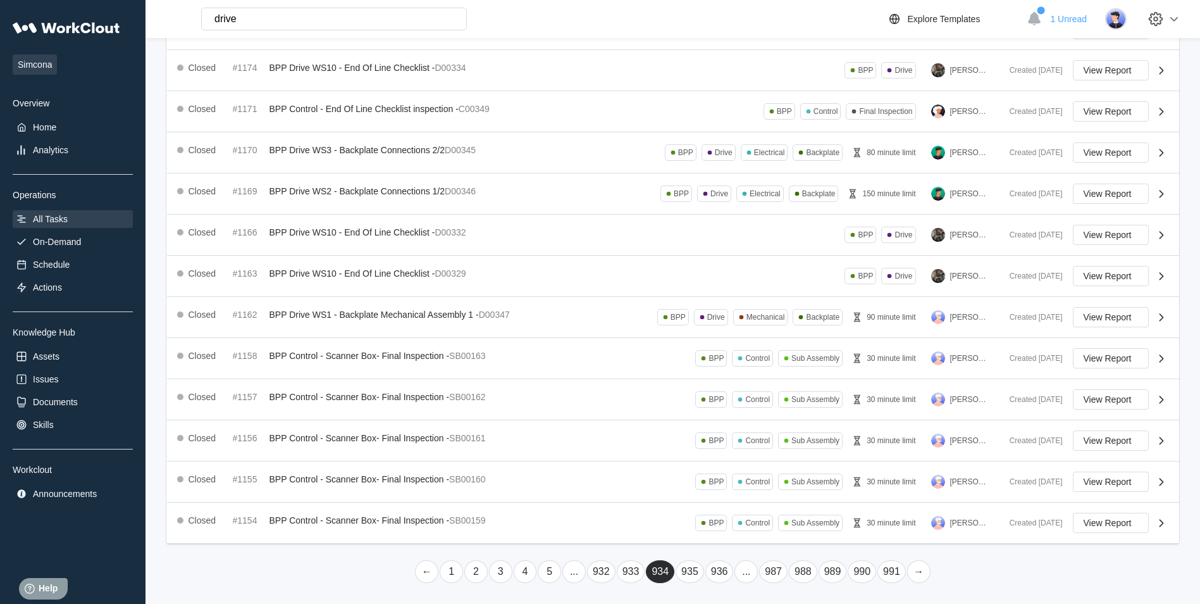
click at [609, 576] on link "932" at bounding box center [601, 571] width 28 height 23
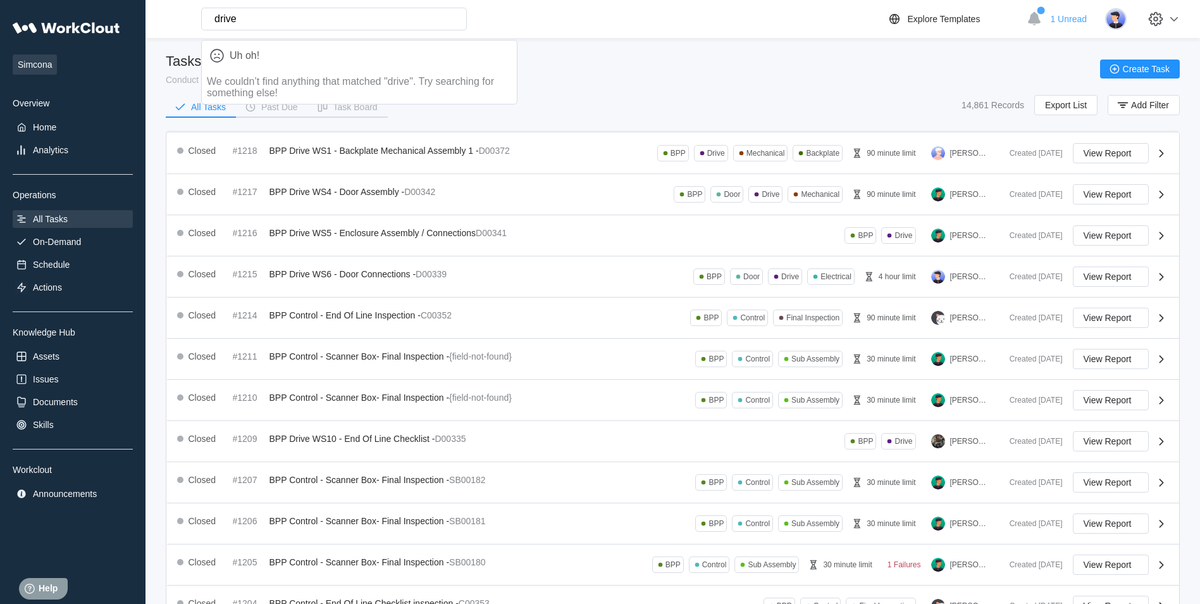
drag, startPoint x: 275, startPoint y: 16, endPoint x: 214, endPoint y: 20, distance: 61.5
click at [214, 20] on input "drive" at bounding box center [334, 19] width 266 height 23
type input "434"
click at [583, 62] on div "Tasks Conduct tasks using form templates Create Task" at bounding box center [673, 69] width 1014 height 32
click at [273, 21] on input "434" at bounding box center [334, 19] width 266 height 23
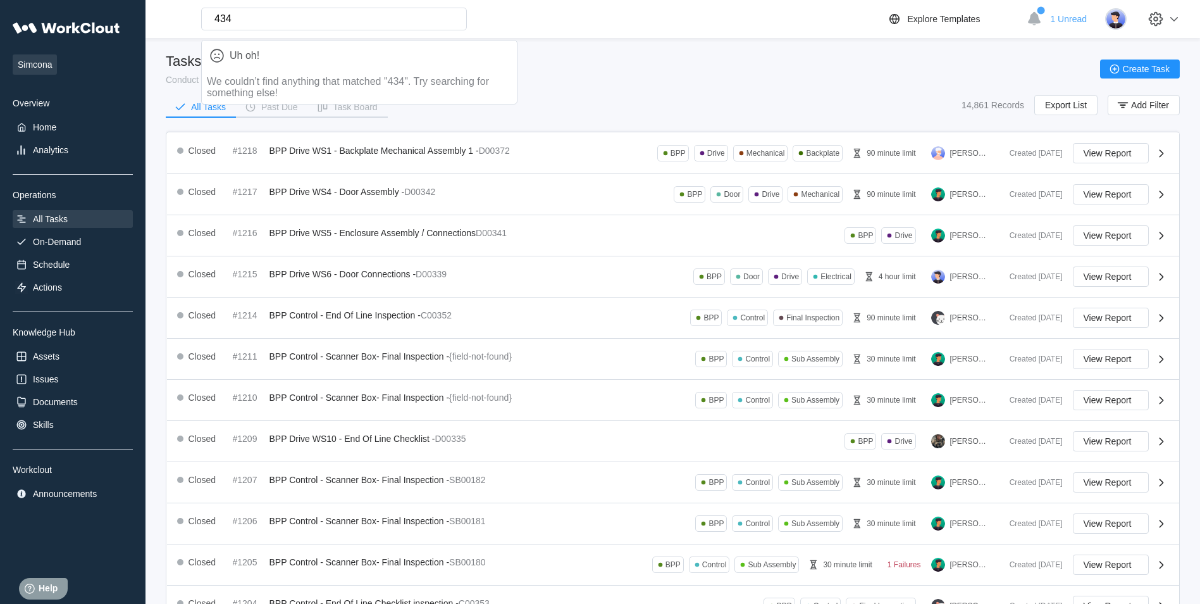
drag, startPoint x: 240, startPoint y: 20, endPoint x: 162, endPoint y: 20, distance: 77.8
click at [162, 20] on div "434 Uh oh! We couldn’t find anything that matched "434". Try searching for some…" at bounding box center [309, 19] width 316 height 23
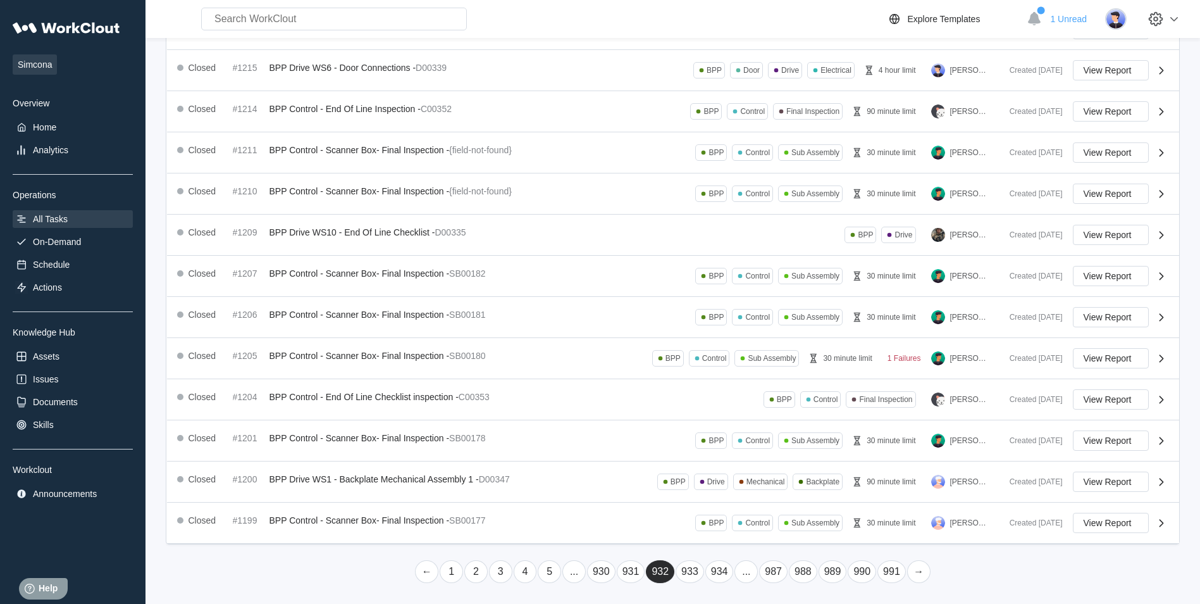
click at [601, 573] on link "930" at bounding box center [601, 571] width 28 height 23
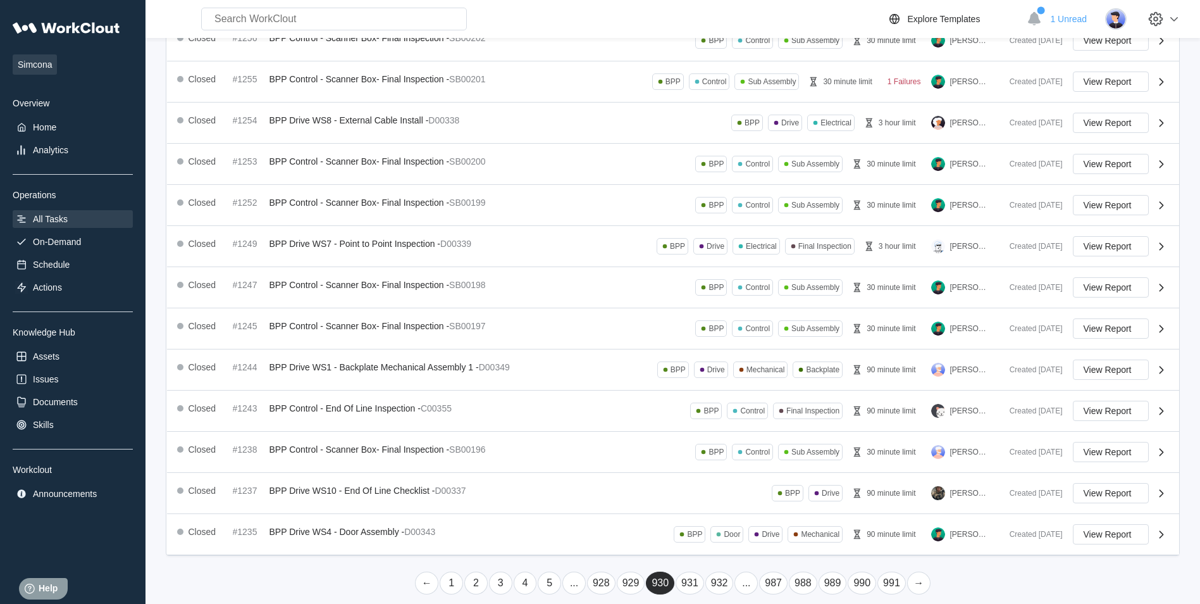
scroll to position [206, 0]
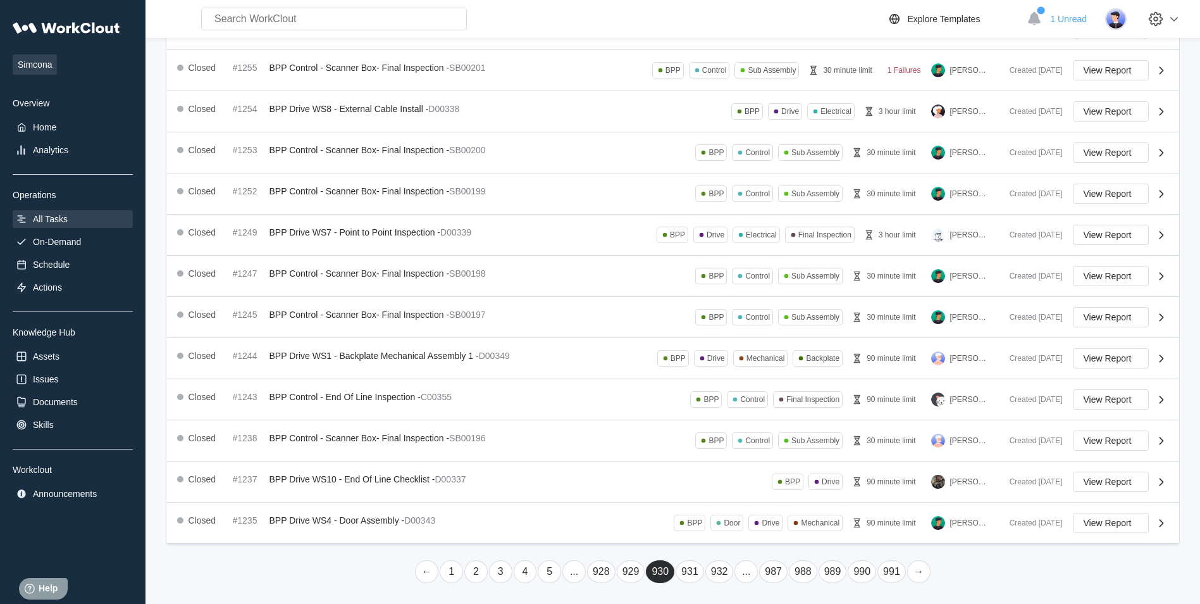
click at [591, 567] on link "928" at bounding box center [601, 571] width 28 height 23
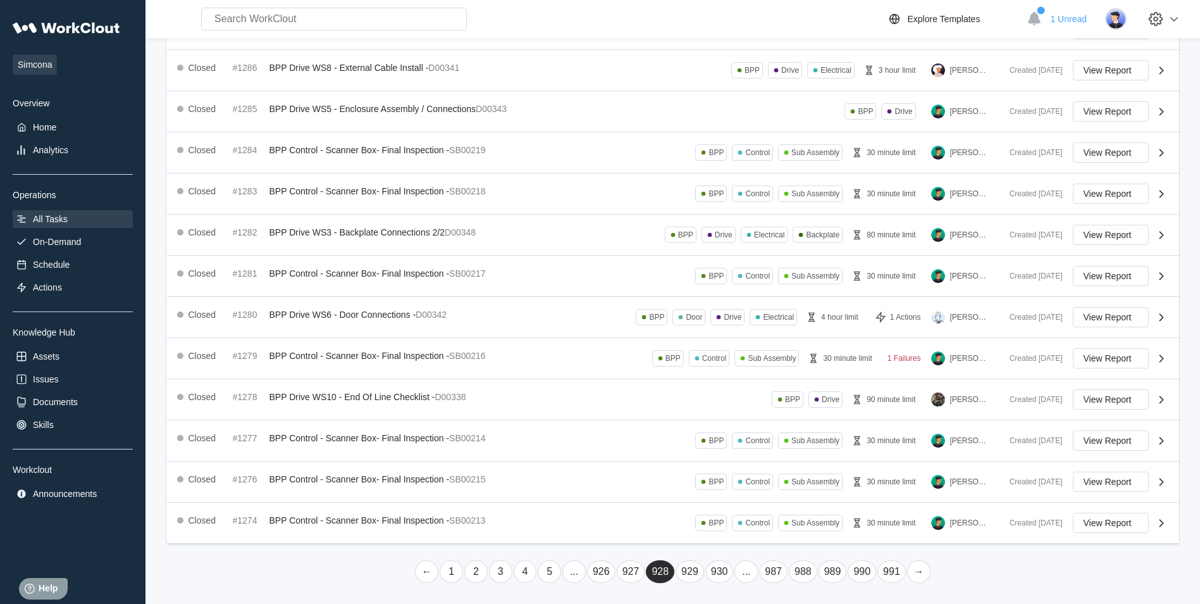
click at [602, 571] on link "926" at bounding box center [601, 571] width 28 height 23
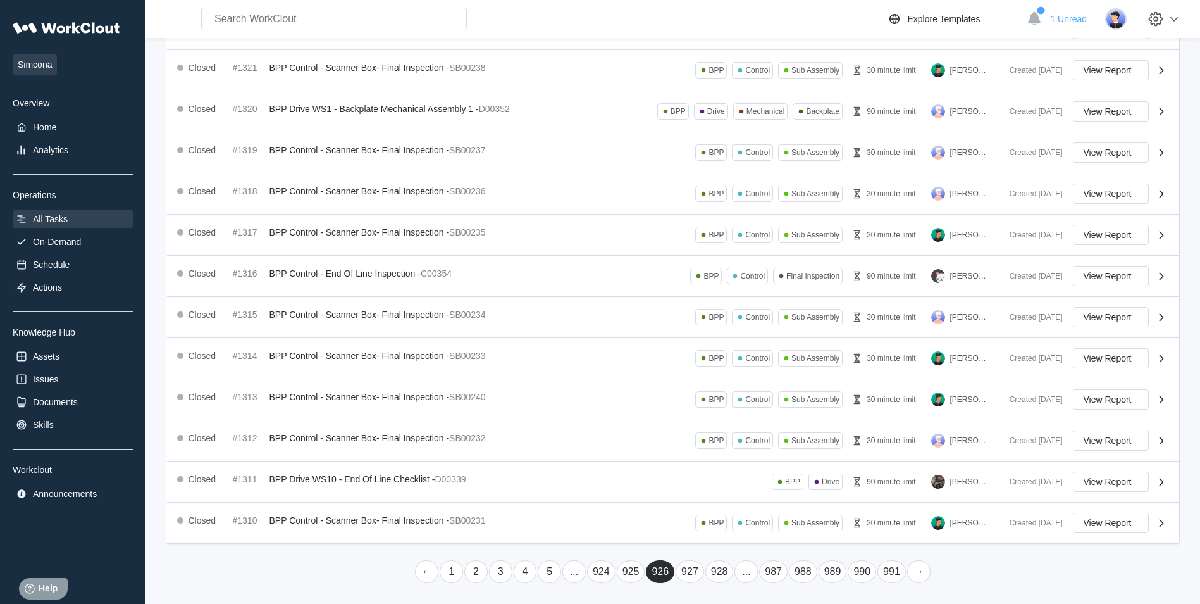
click at [605, 575] on link "924" at bounding box center [601, 571] width 28 height 23
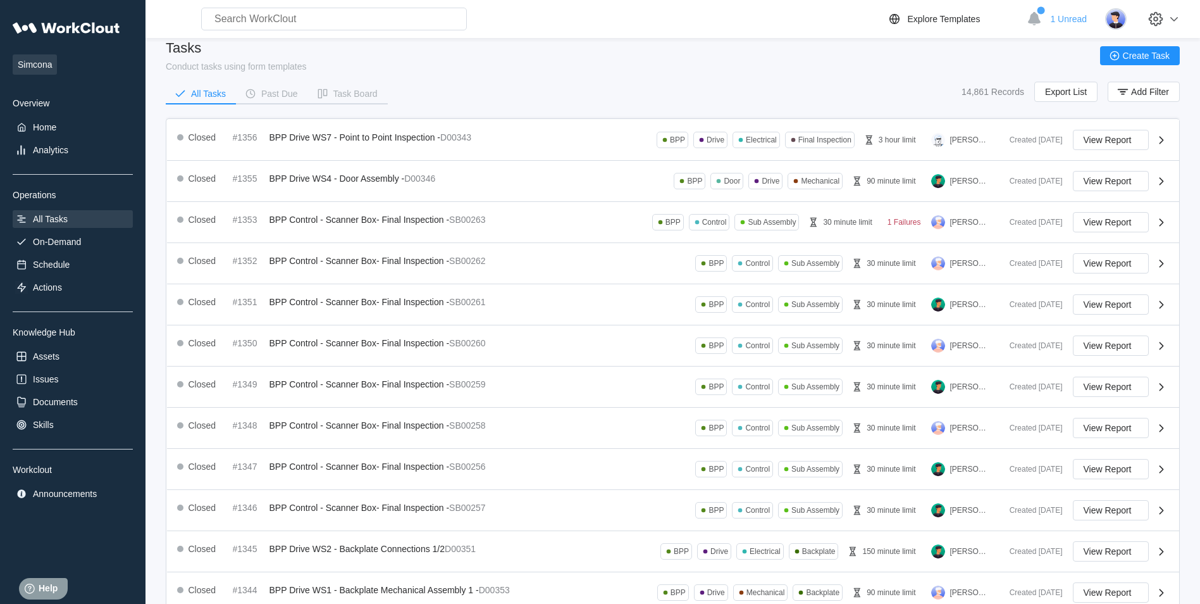
scroll to position [0, 0]
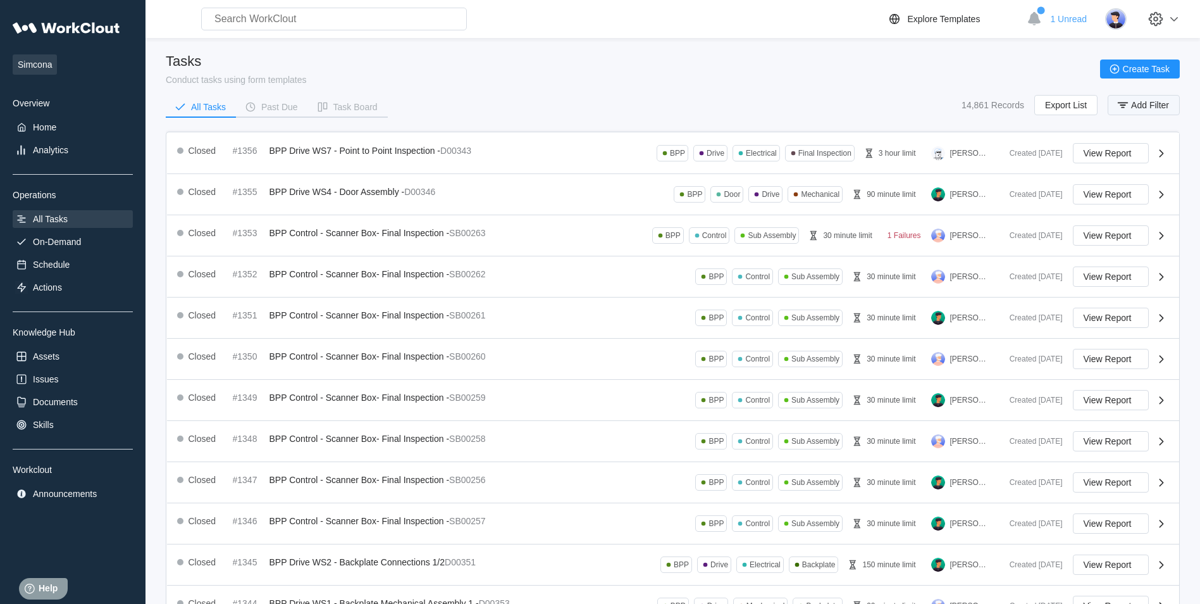
click at [1148, 108] on span "Add Filter" at bounding box center [1150, 105] width 38 height 9
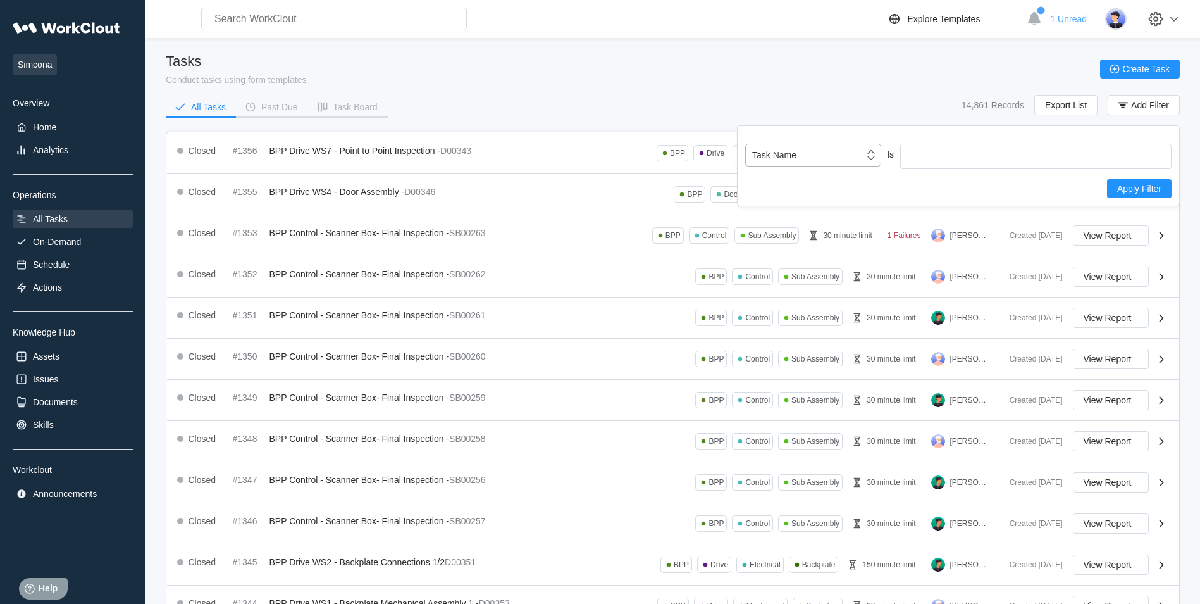
click at [875, 157] on icon at bounding box center [871, 155] width 14 height 14
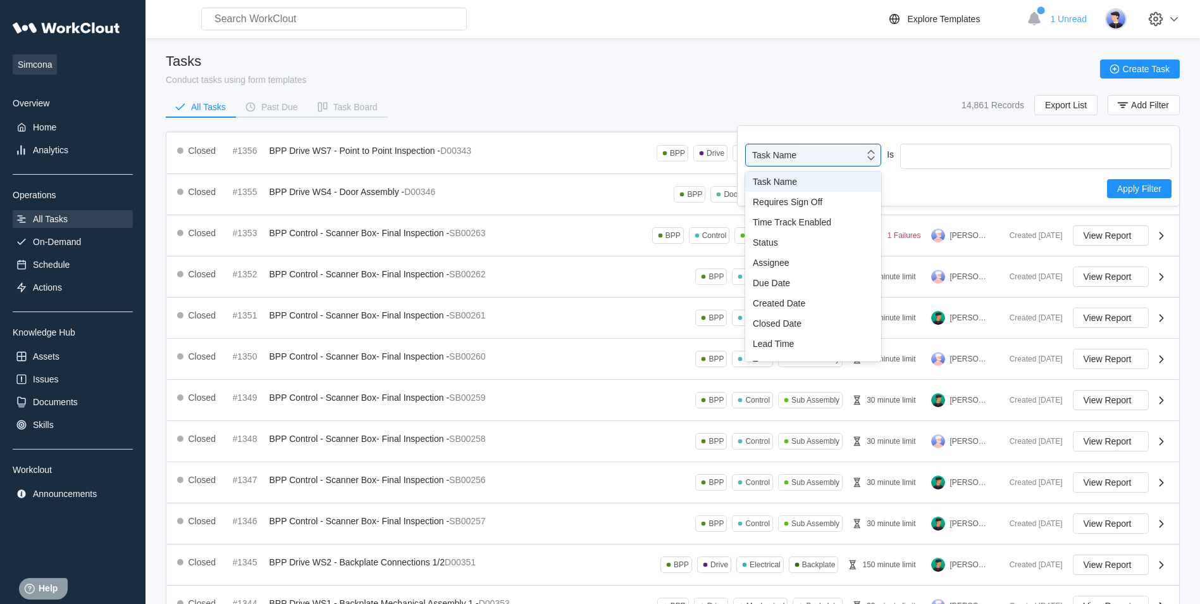
click at [813, 180] on div "Task Name" at bounding box center [813, 182] width 121 height 10
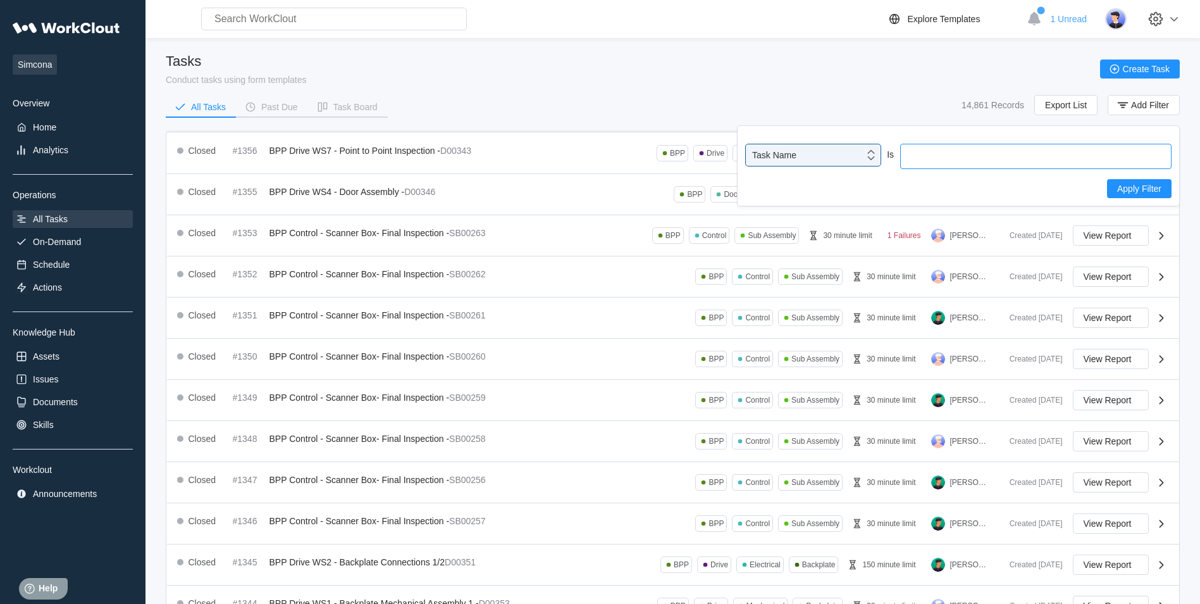
click at [931, 156] on input "text" at bounding box center [1035, 156] width 271 height 25
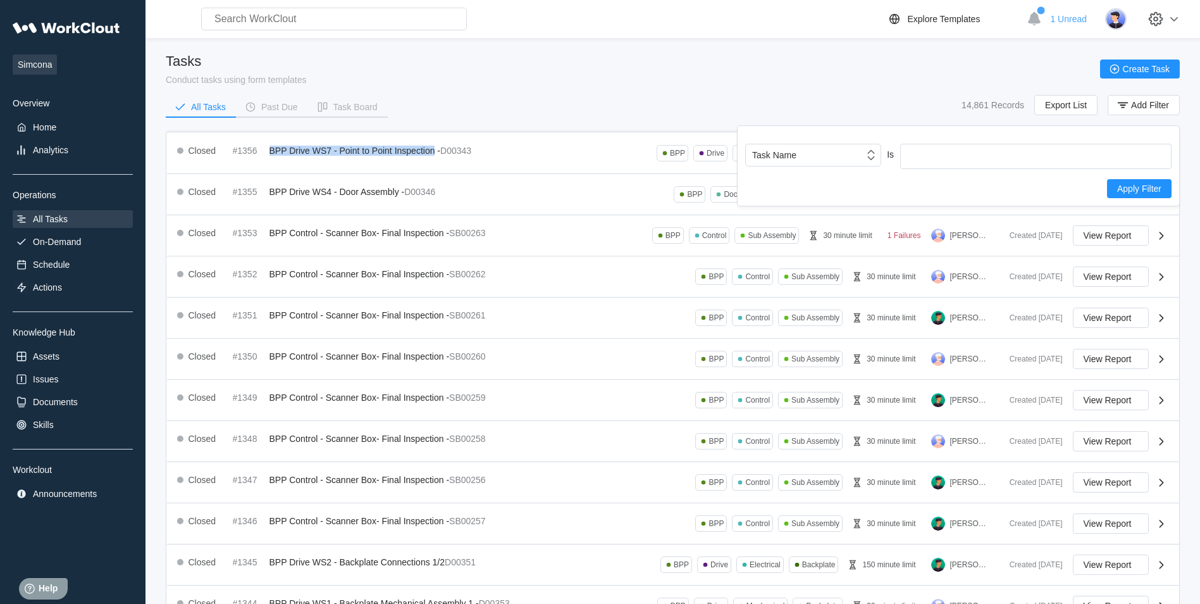
drag, startPoint x: 433, startPoint y: 151, endPoint x: 272, endPoint y: 149, distance: 161.3
click at [272, 149] on span "BPP Drive WS7 - Point to Point Inspection -" at bounding box center [355, 151] width 171 height 10
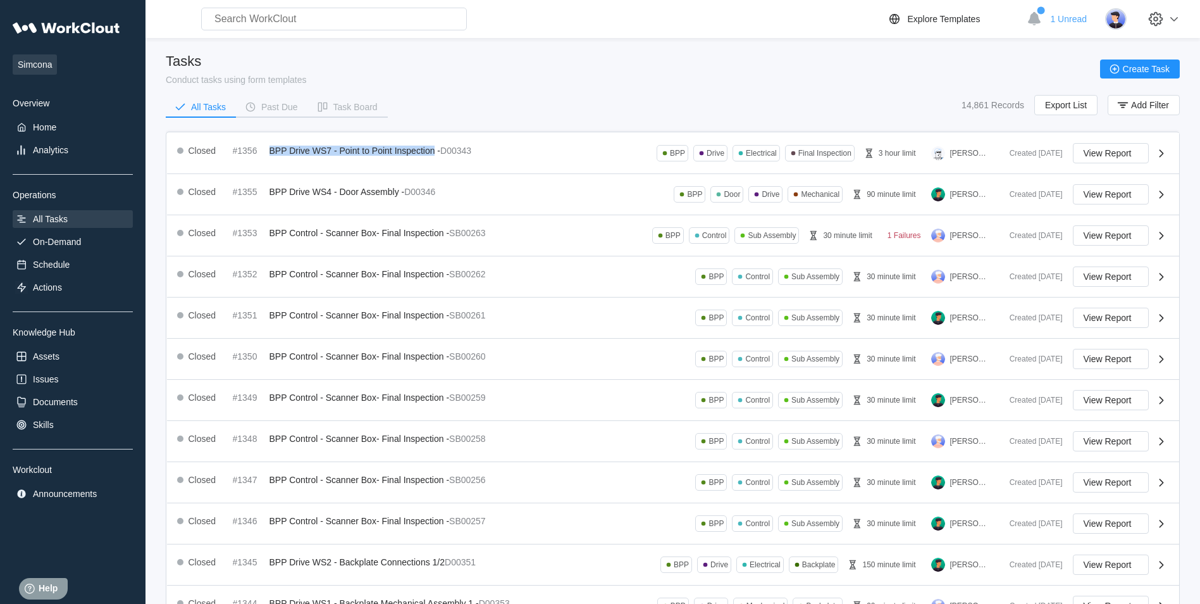
copy span "BPP Drive WS7 - Point to Point Inspection"
click at [1123, 106] on icon "button" at bounding box center [1123, 105] width 14 height 14
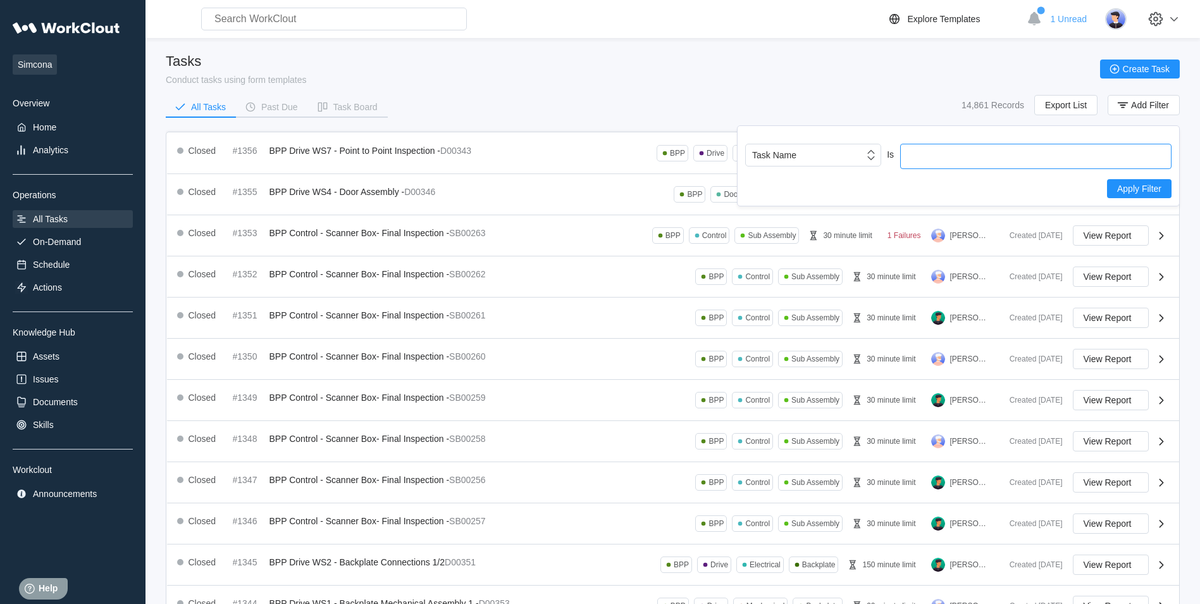
click at [955, 161] on input "text" at bounding box center [1035, 156] width 271 height 25
paste input "BPP Drive WS7 - Point to Point Inspection"
type input "BPP Drive WS7 - Point to Point Inspection"
click at [1131, 190] on span "Apply Filter" at bounding box center [1139, 188] width 44 height 9
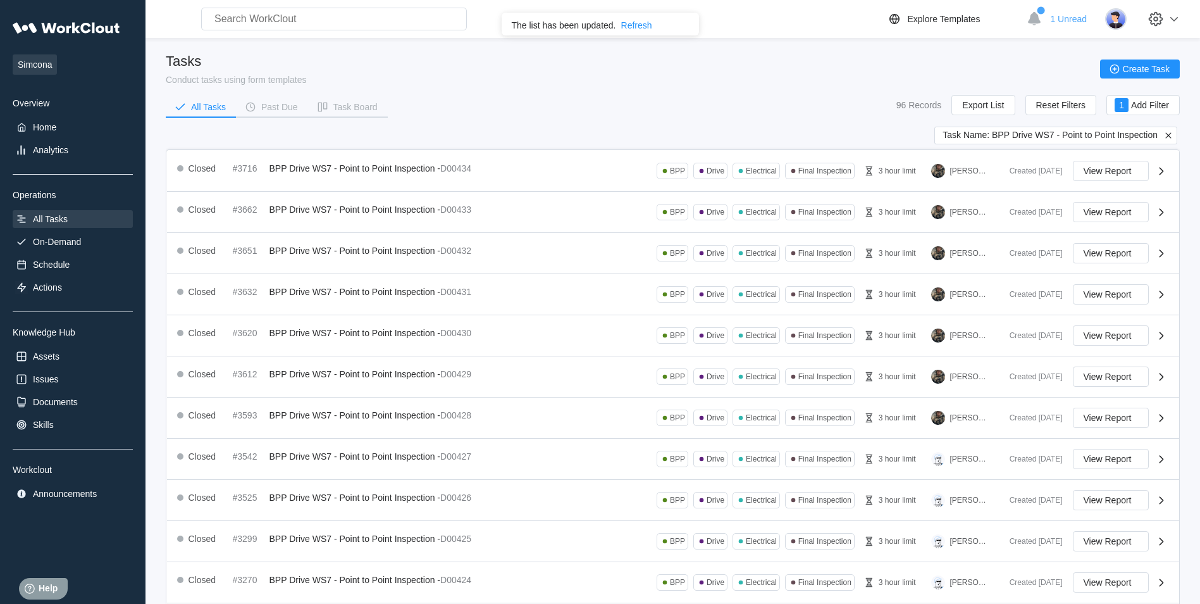
click at [485, 164] on div "Closed #3716 BPP Drive WS7 - Point to Point Inspection - D00434 BPP Drive Elect…" at bounding box center [588, 171] width 822 height 20
click at [550, 164] on div "Closed #3716 BPP Drive WS7 - Point to Point Inspection - D00434 BPP Drive Elect…" at bounding box center [588, 171] width 822 height 20
click at [206, 168] on div "Closed" at bounding box center [203, 168] width 28 height 10
drag, startPoint x: 560, startPoint y: 166, endPoint x: 638, endPoint y: 166, distance: 77.8
click at [561, 166] on div "Closed #3716 BPP Drive WS7 - Point to Point Inspection - D00434 BPP Drive Elect…" at bounding box center [588, 171] width 822 height 20
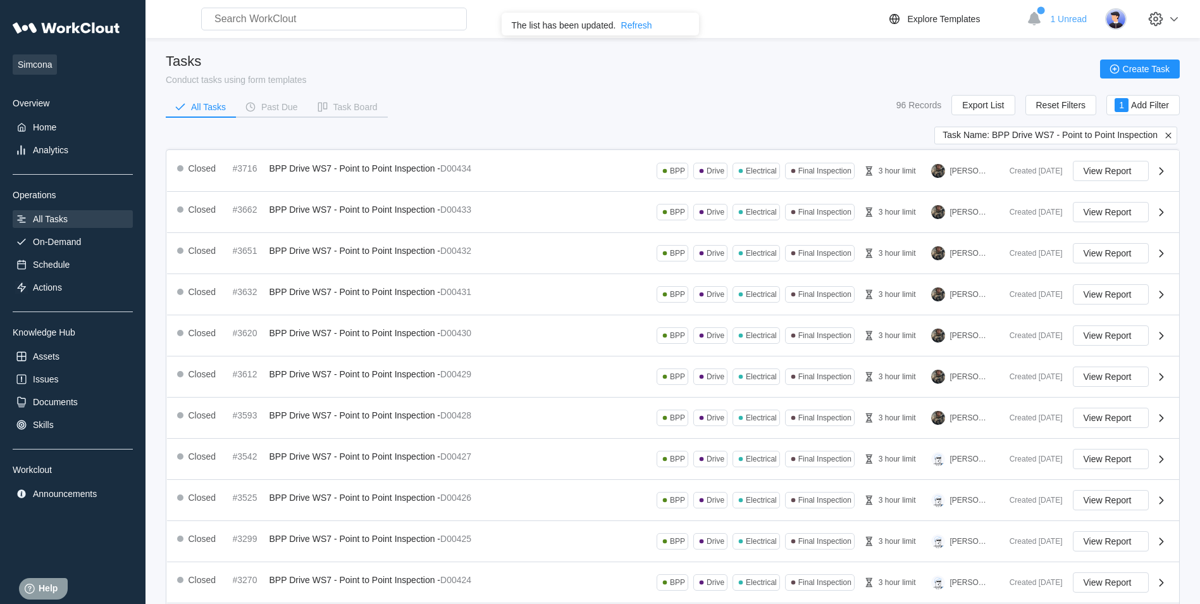
click at [1053, 166] on div "Created [DATE]" at bounding box center [1031, 170] width 63 height 9
click at [633, 164] on div "Closed #3716 BPP Drive WS7 - Point to Point Inspection - D00434 BPP Drive Elect…" at bounding box center [588, 171] width 822 height 20
click at [1110, 174] on span "View Report" at bounding box center [1108, 170] width 48 height 9
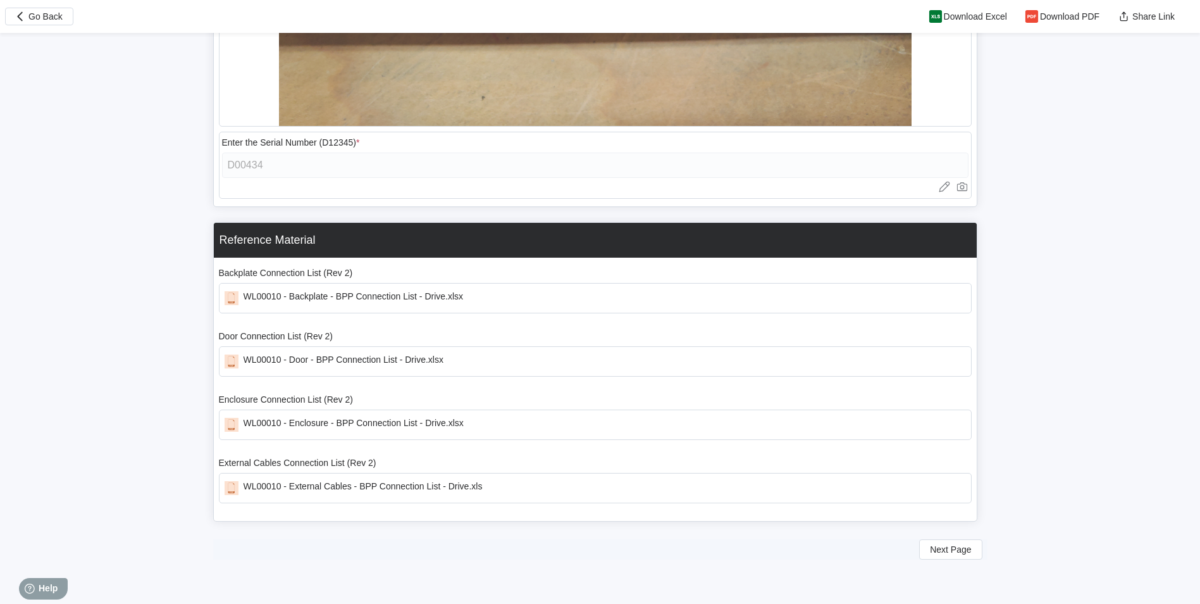
scroll to position [1098, 0]
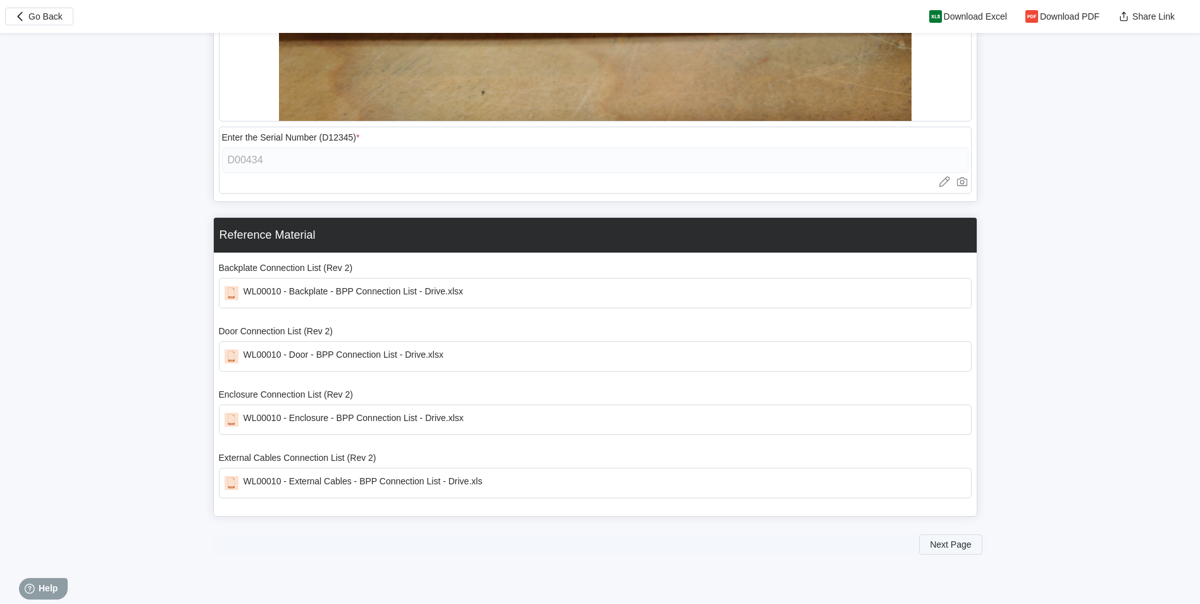
click at [940, 548] on span "Next Page" at bounding box center [950, 544] width 41 height 9
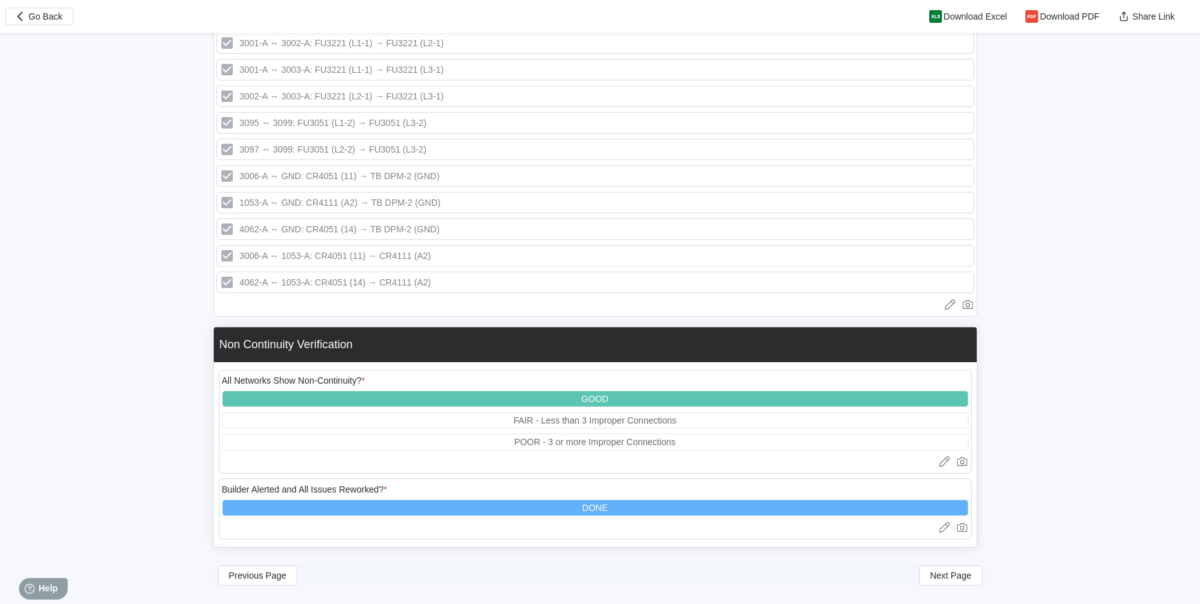
scroll to position [917, 0]
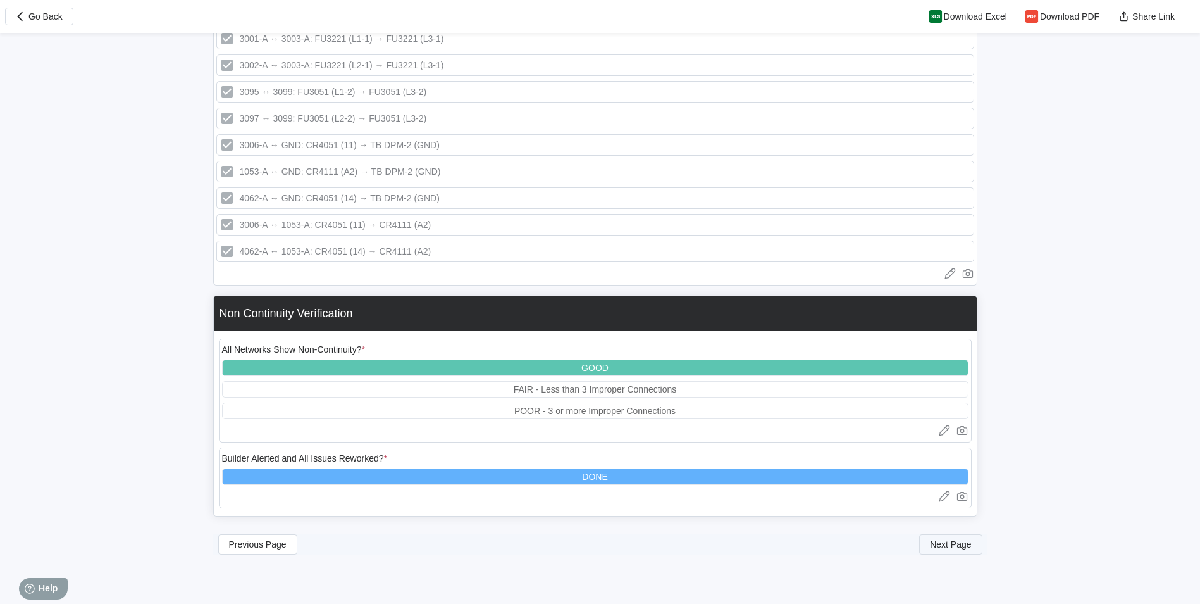
click at [952, 543] on span "Next Page" at bounding box center [950, 544] width 41 height 9
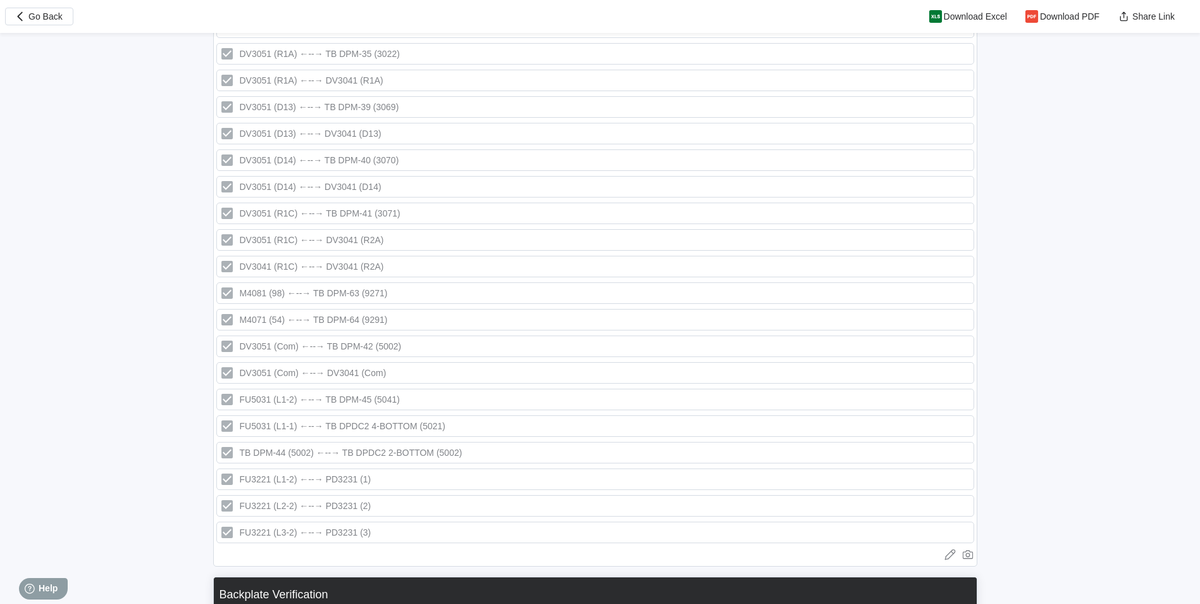
scroll to position [3096, 0]
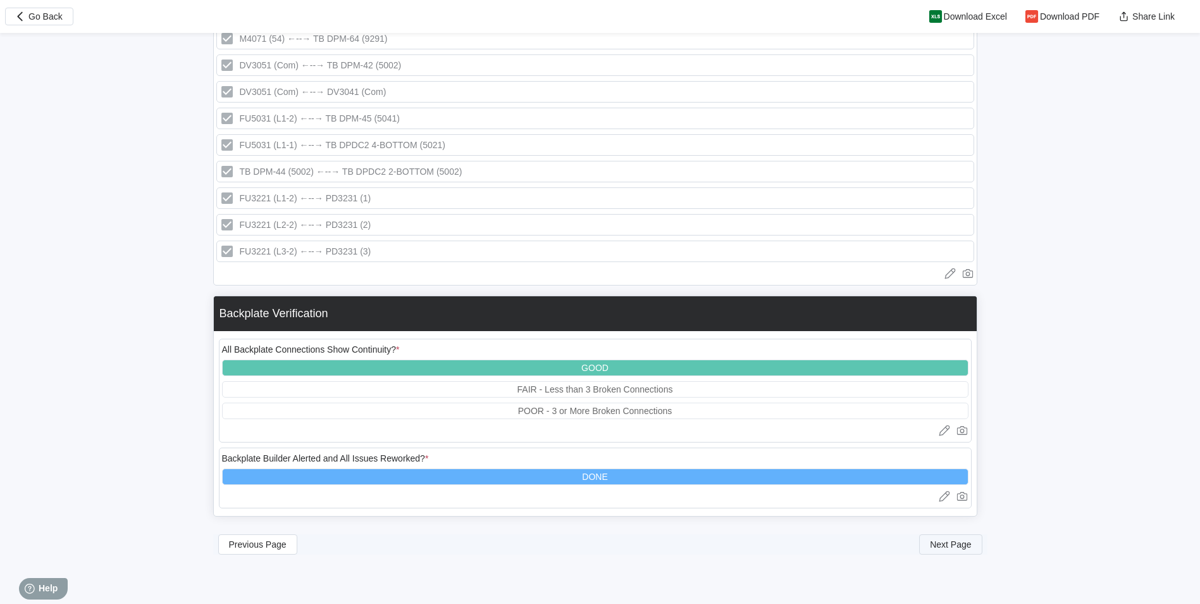
click at [939, 544] on span "Next Page" at bounding box center [950, 544] width 41 height 9
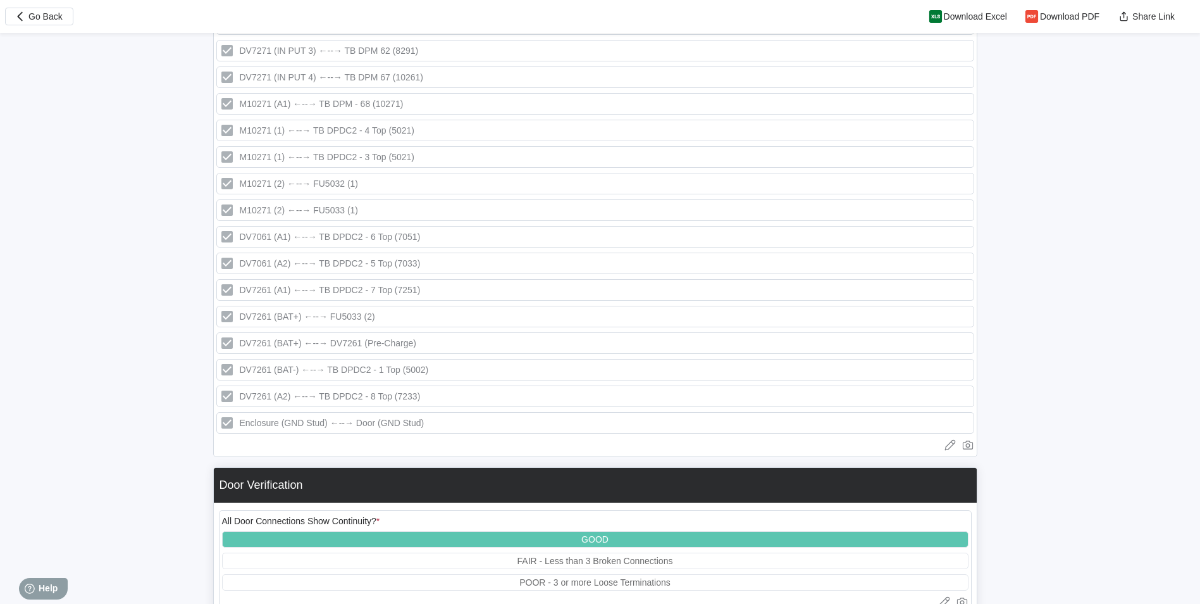
scroll to position [2193, 0]
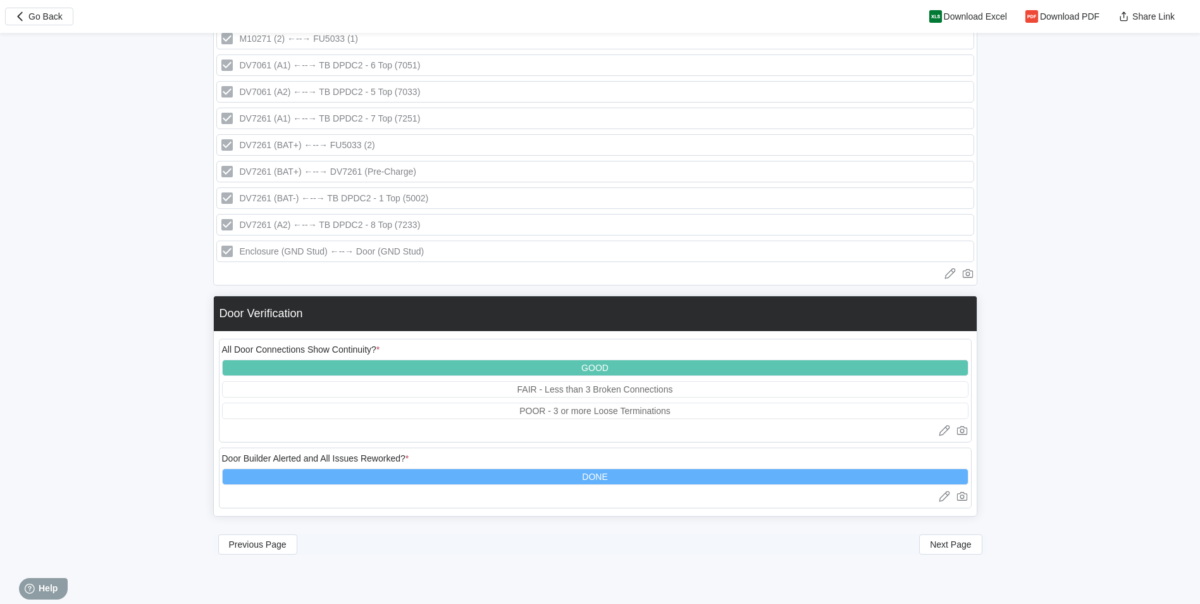
drag, startPoint x: 940, startPoint y: 538, endPoint x: 917, endPoint y: 527, distance: 25.8
click at [941, 538] on button "Next Page" at bounding box center [950, 544] width 63 height 20
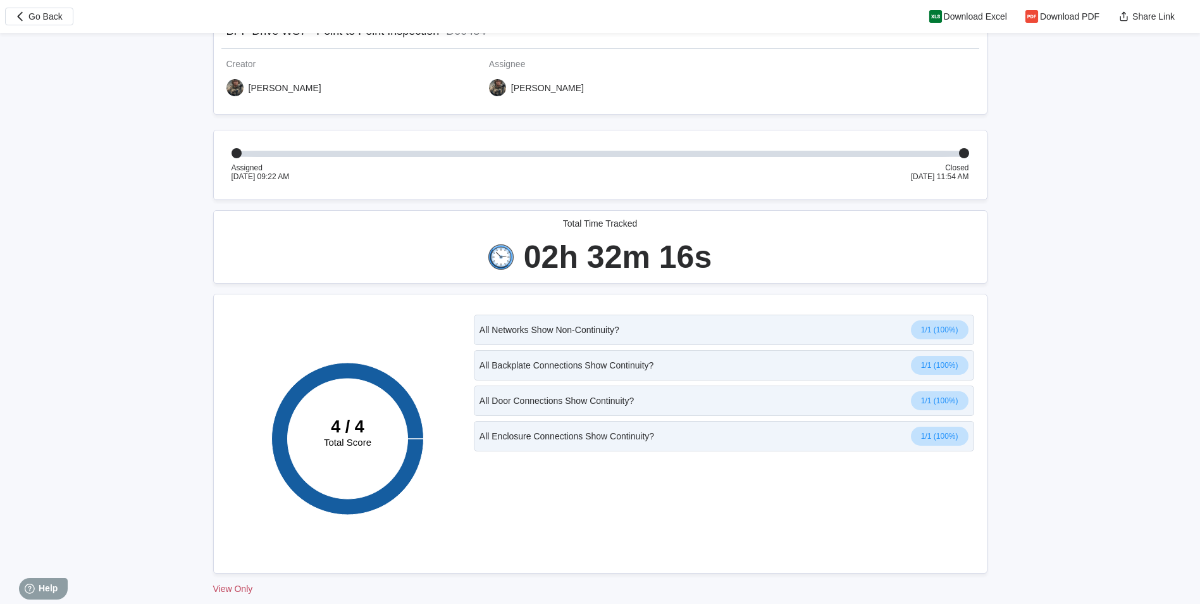
scroll to position [0, 0]
